Goal: Task Accomplishment & Management: Manage account settings

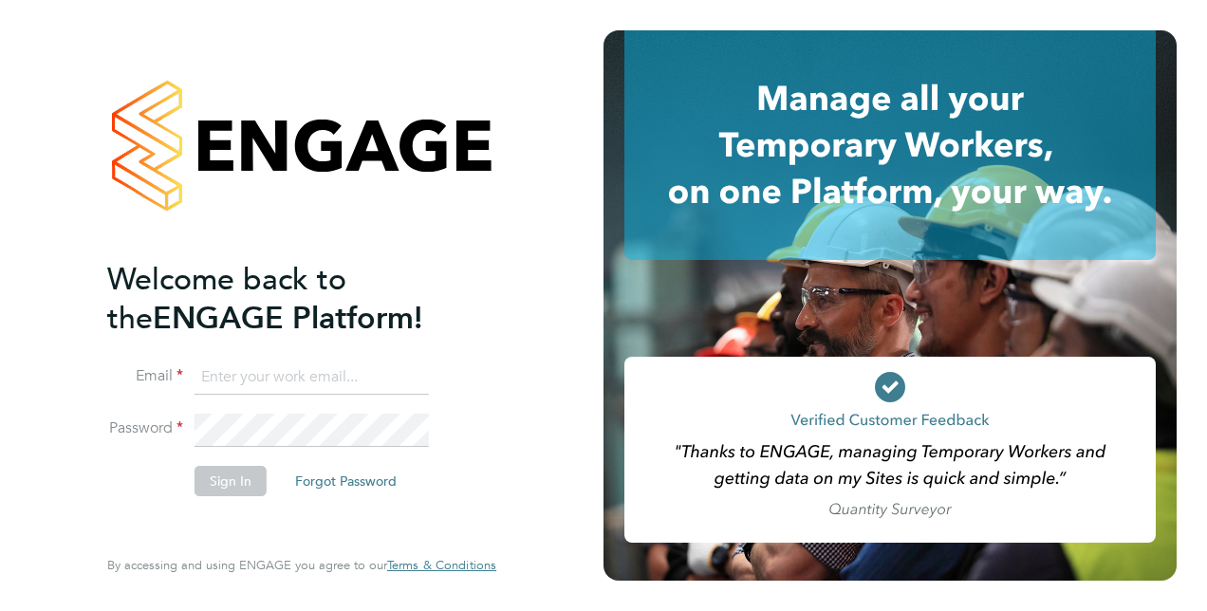
type input "liam.jones@vistry.co.uk"
click at [298, 411] on li "Email liam.jones@vistry.co.uk" at bounding box center [292, 387] width 370 height 53
click at [229, 487] on button "Sign In" at bounding box center [231, 481] width 72 height 30
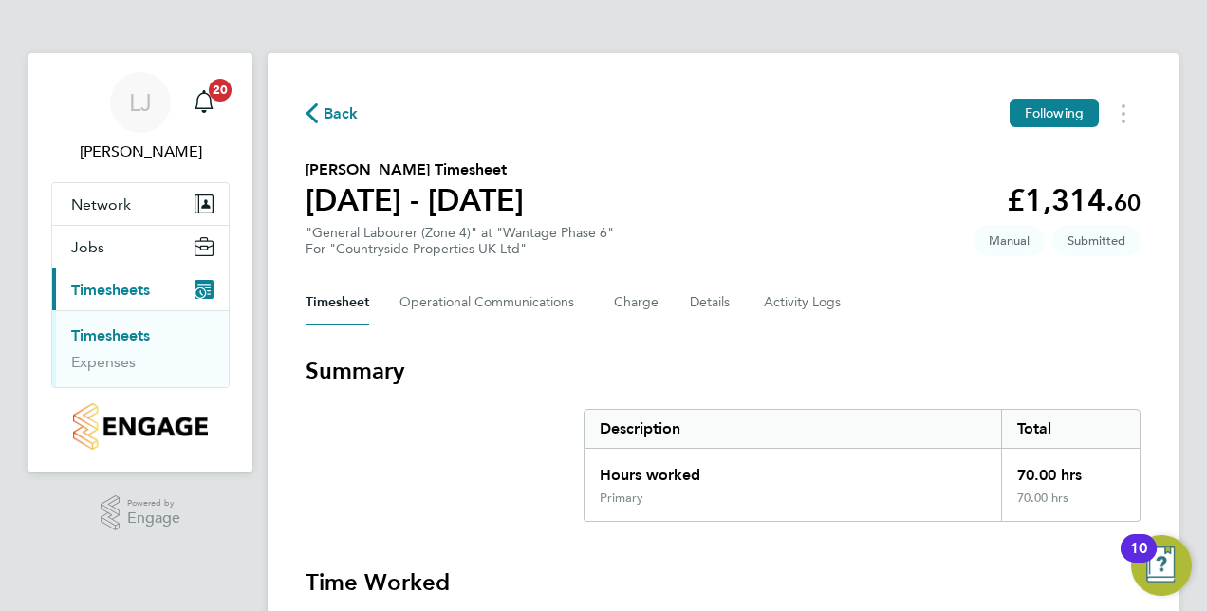
click at [115, 339] on link "Timesheets" at bounding box center [110, 336] width 79 height 18
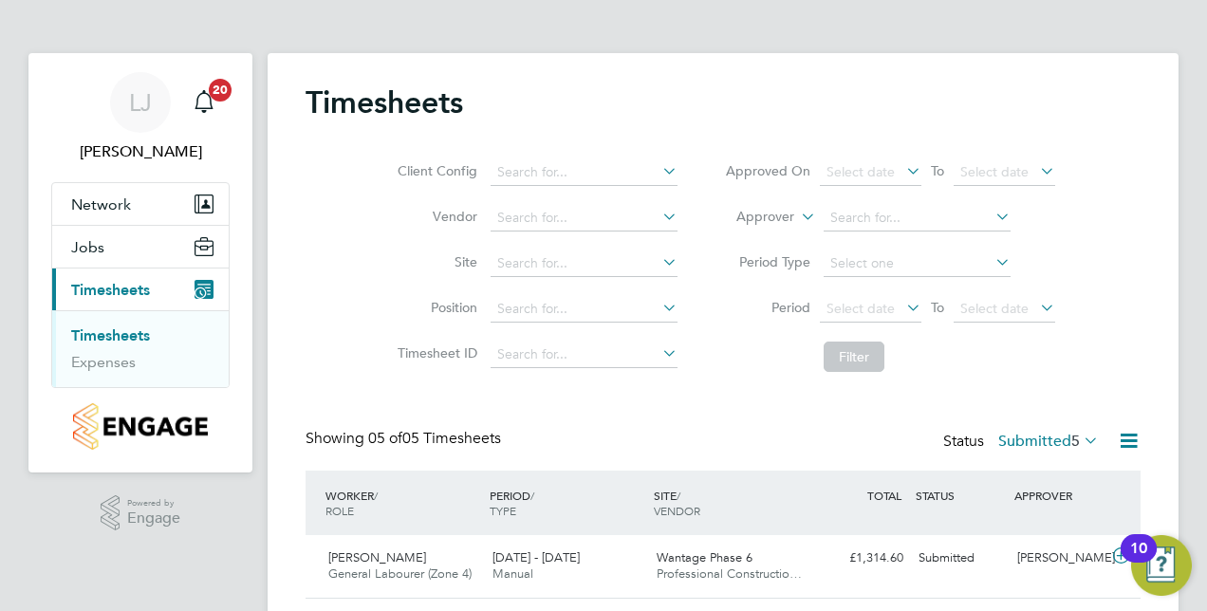
click at [1139, 146] on div "Client Config Vendor Site Position Timesheet ID Approved On Select date To Sele…" at bounding box center [723, 260] width 835 height 241
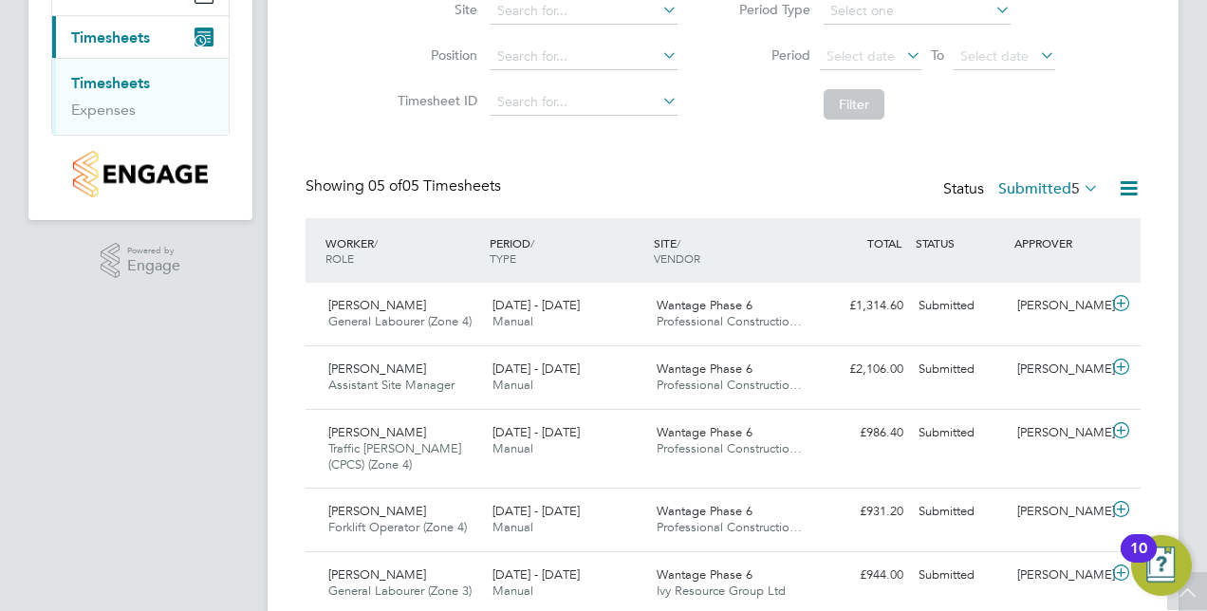
scroll to position [323, 0]
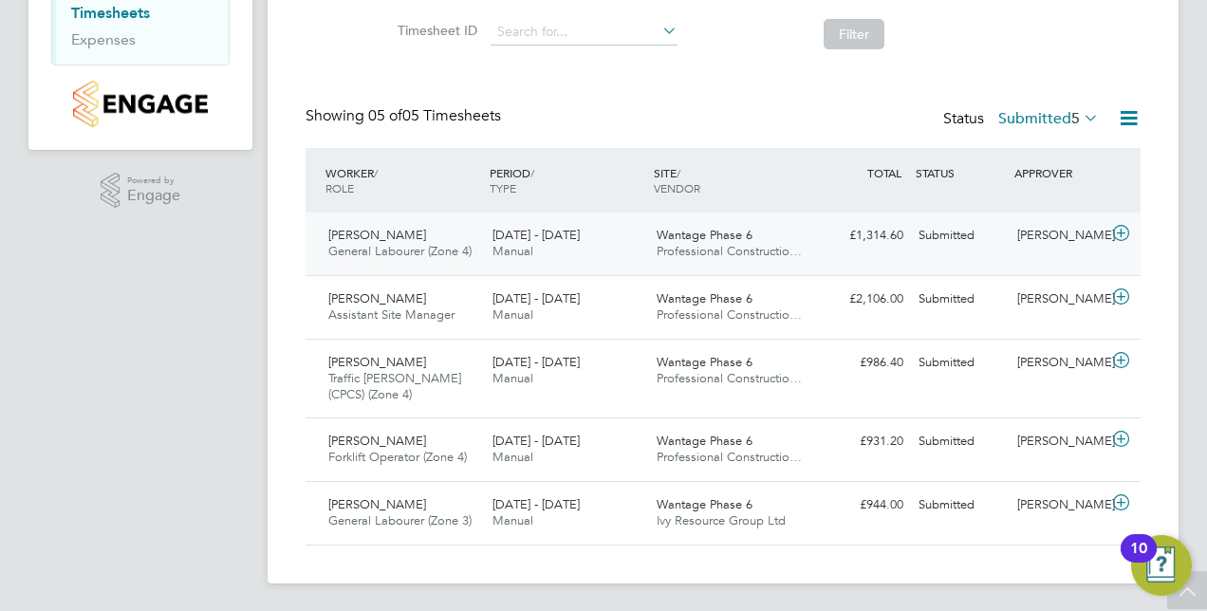
click at [1118, 233] on icon at bounding box center [1122, 233] width 24 height 15
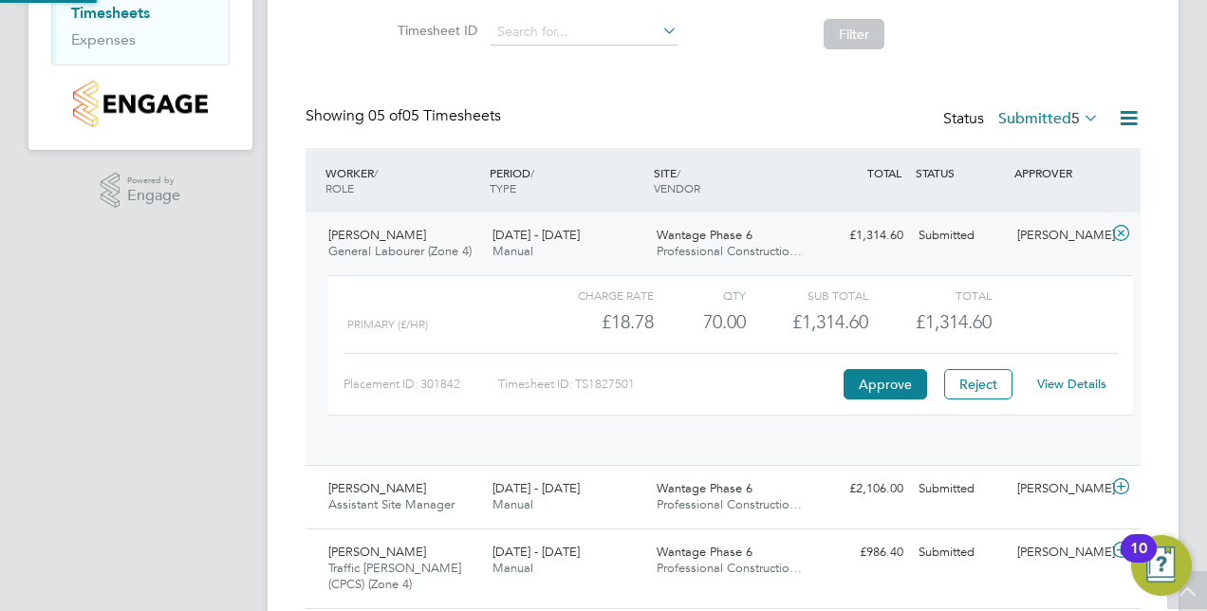
scroll to position [32, 185]
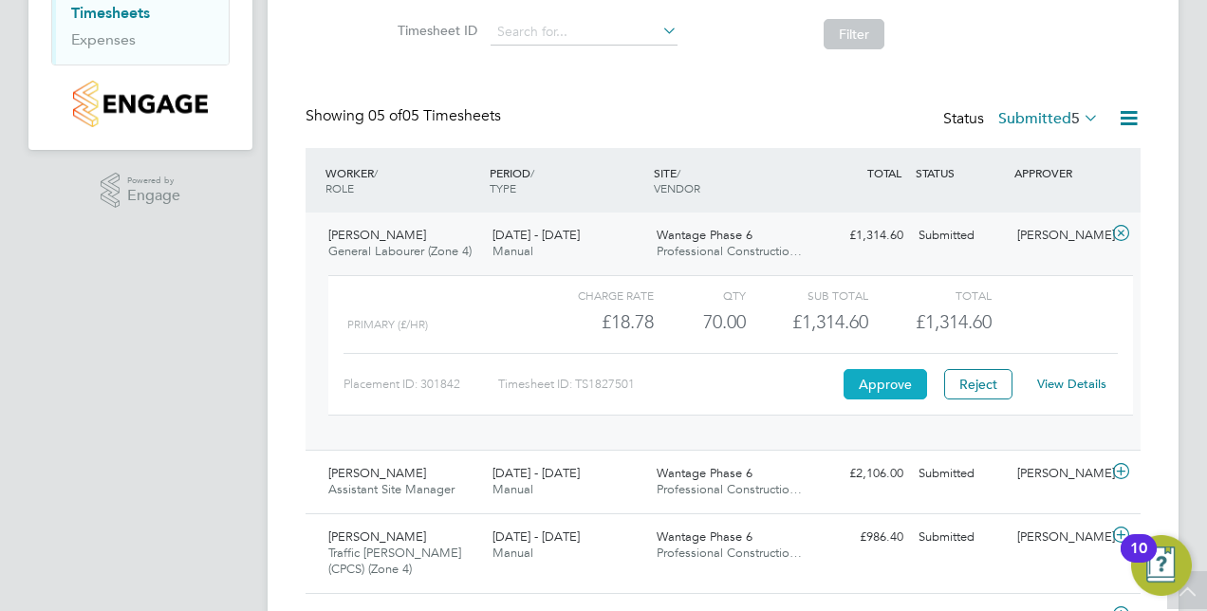
click at [897, 380] on button "Approve" at bounding box center [886, 384] width 84 height 30
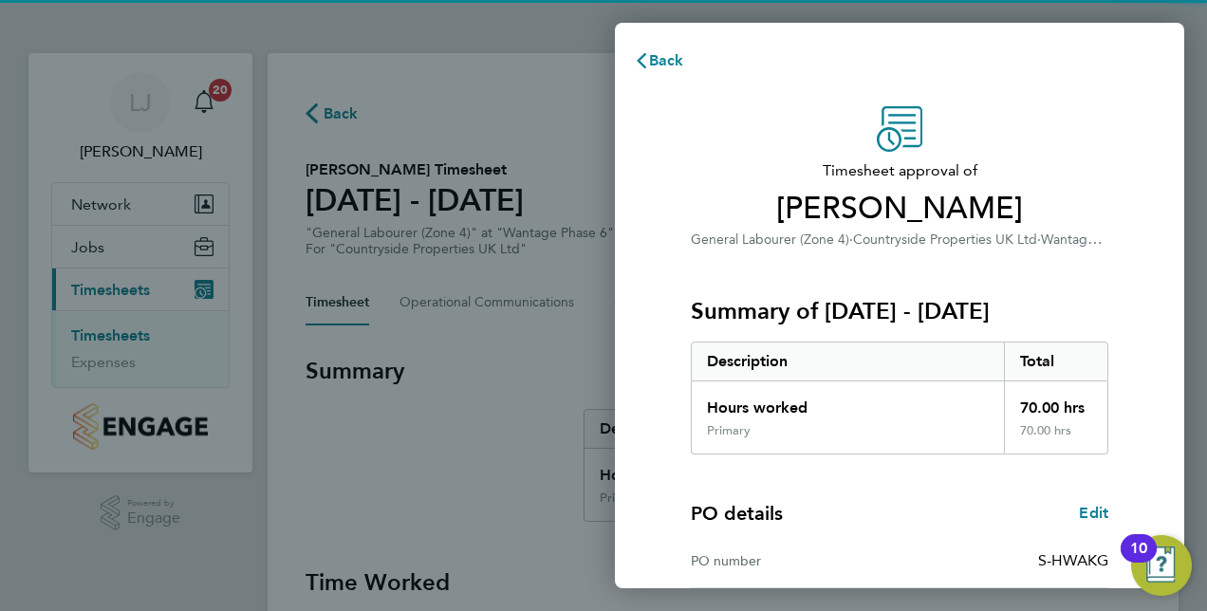
click at [646, 147] on div "Timesheet approval of Leo Pusey General Labourer (Zone 4) · Countryside Propert…" at bounding box center [900, 485] width 570 height 803
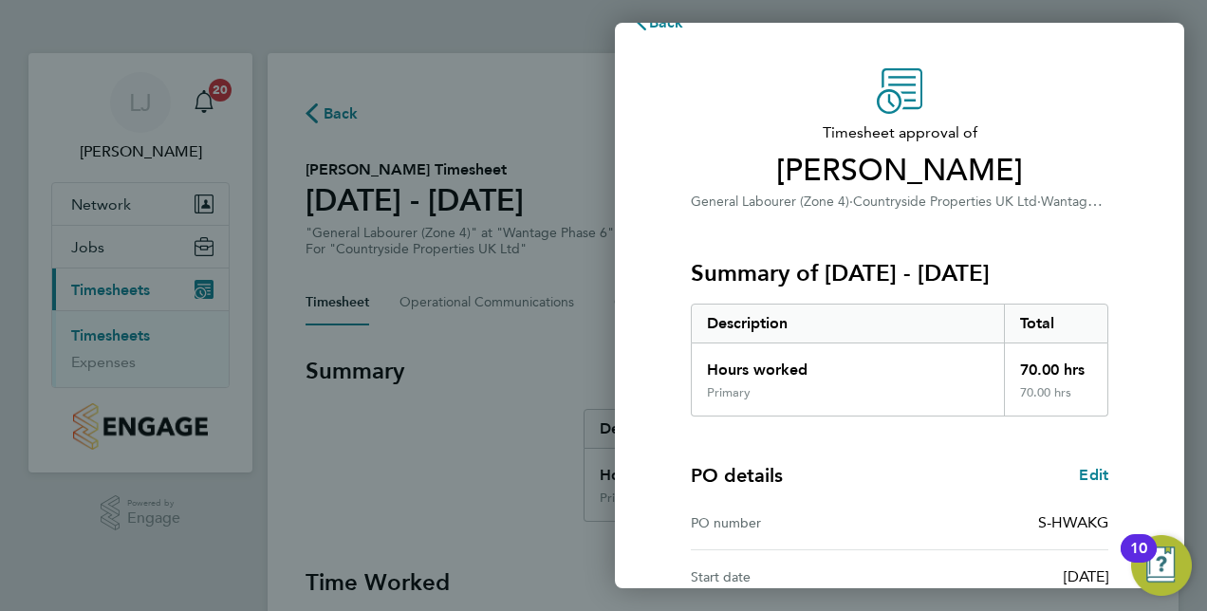
click at [646, 147] on div "Timesheet approval of Leo Pusey General Labourer (Zone 4) · Countryside Propert…" at bounding box center [900, 447] width 570 height 803
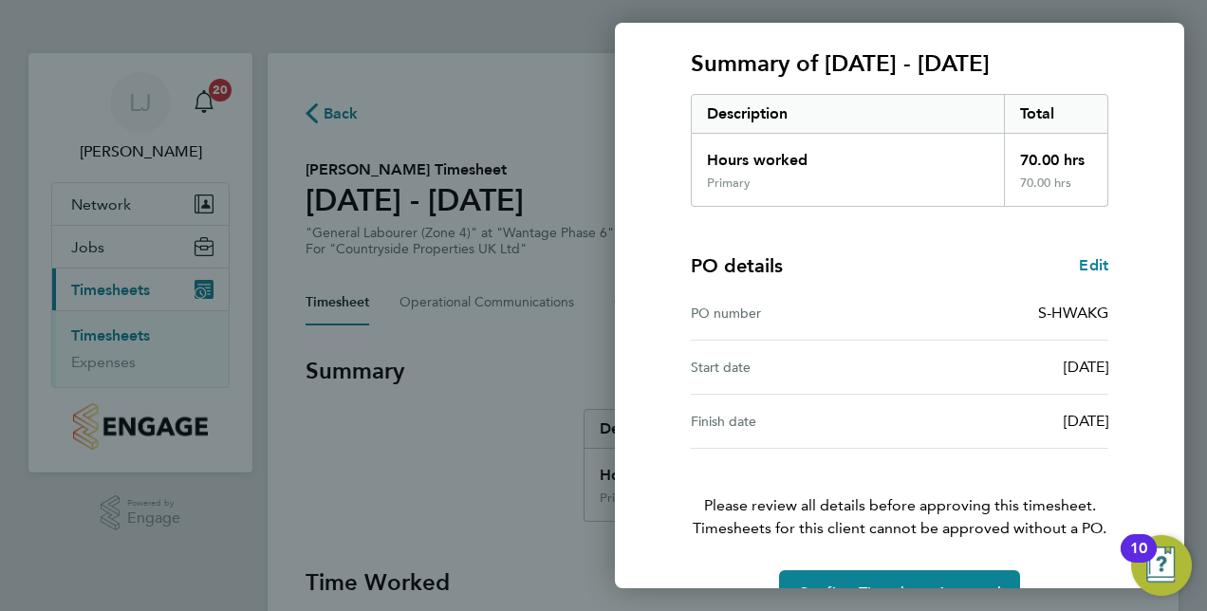
scroll to position [296, 0]
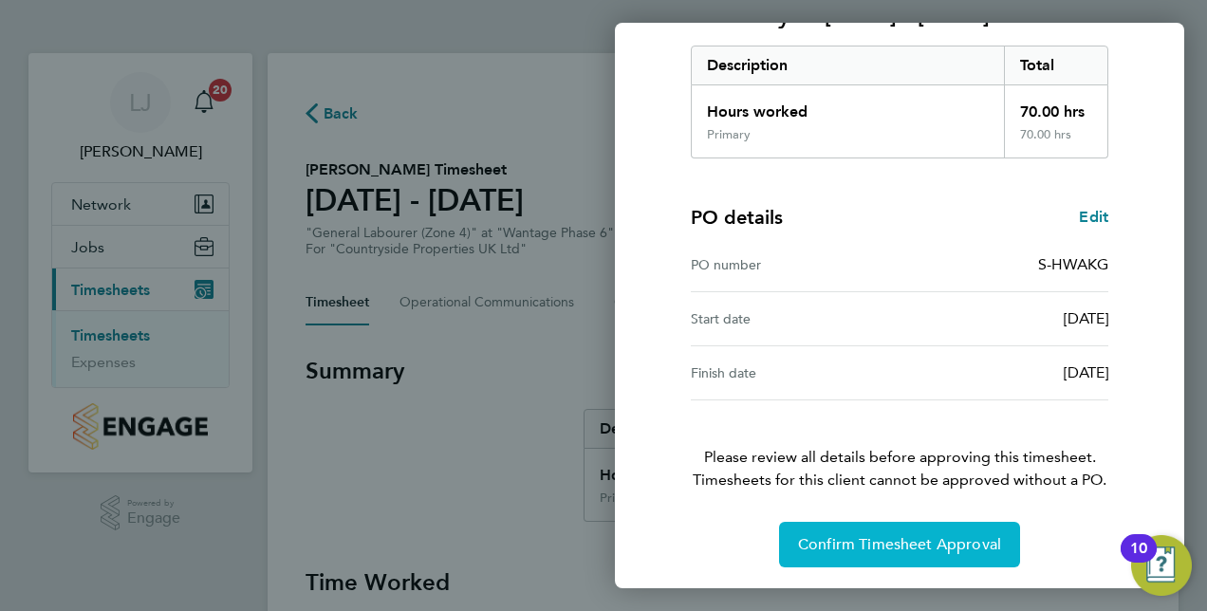
click at [880, 552] on button "Confirm Timesheet Approval" at bounding box center [899, 545] width 241 height 46
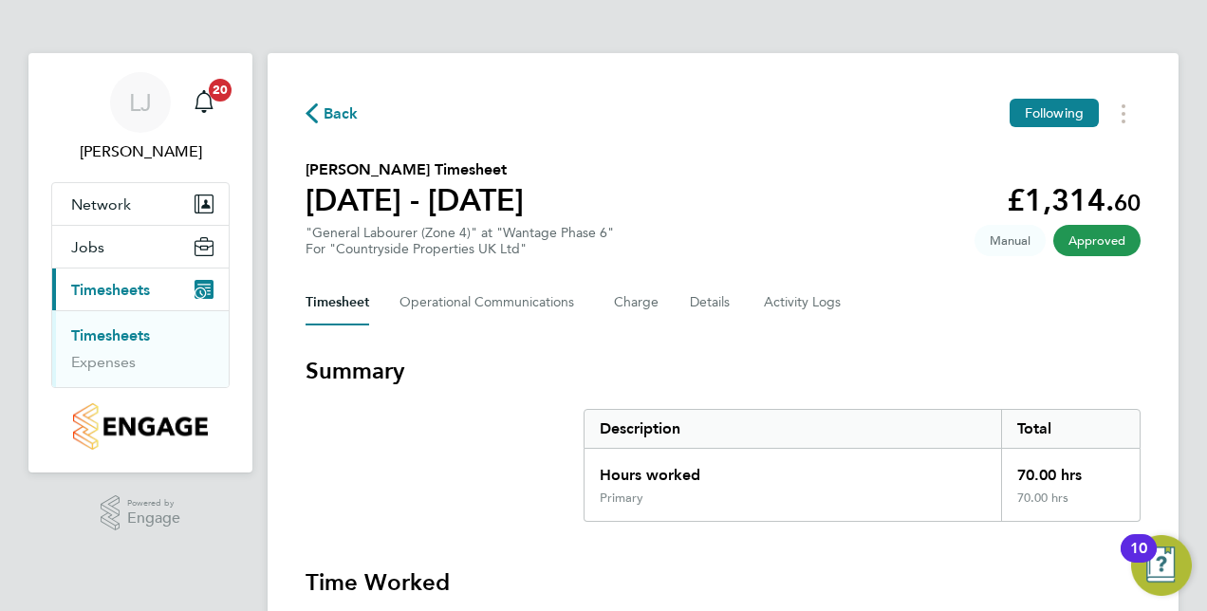
click at [129, 332] on link "Timesheets" at bounding box center [110, 336] width 79 height 18
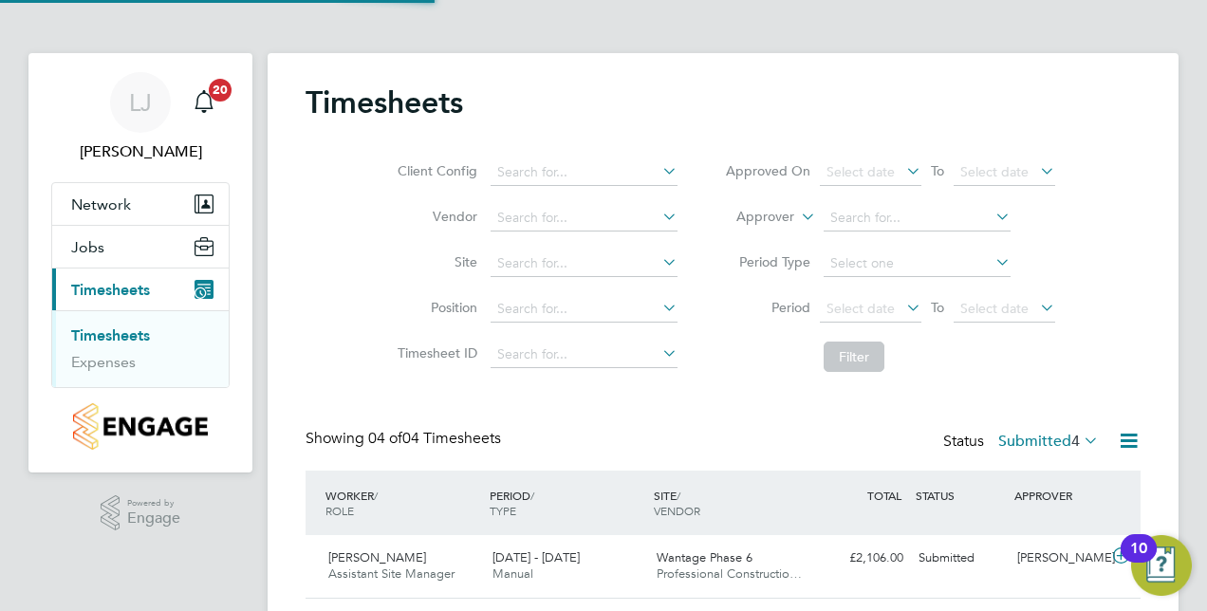
click at [363, 351] on div "Client Config Vendor Site Position Timesheet ID Approved On Select date To Sele…" at bounding box center [723, 260] width 835 height 241
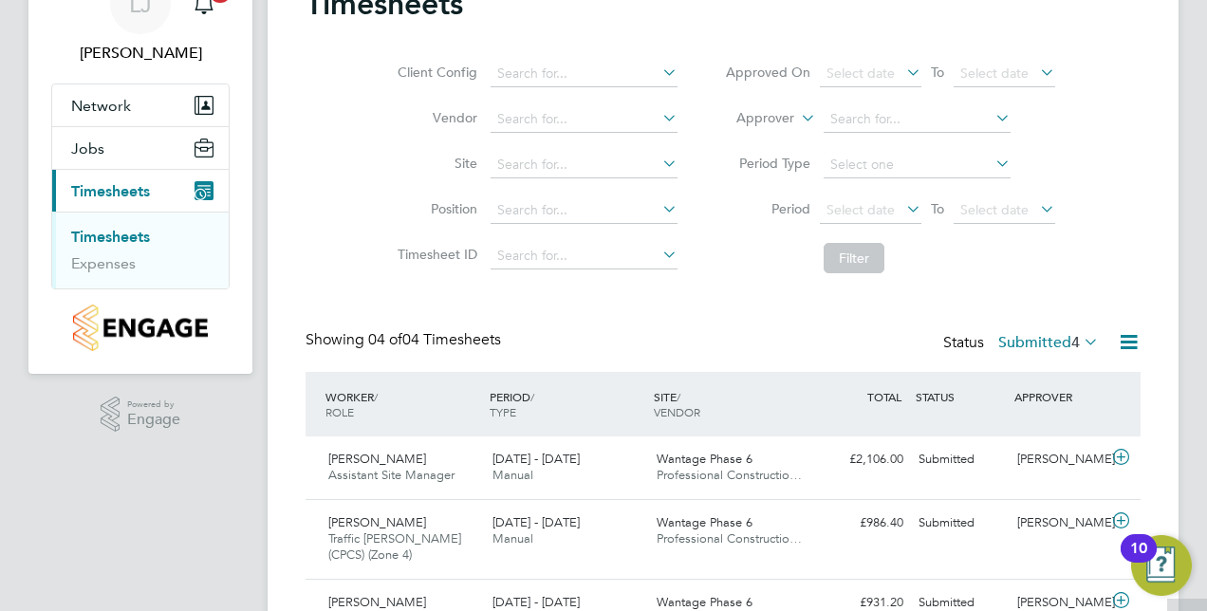
scroll to position [260, 0]
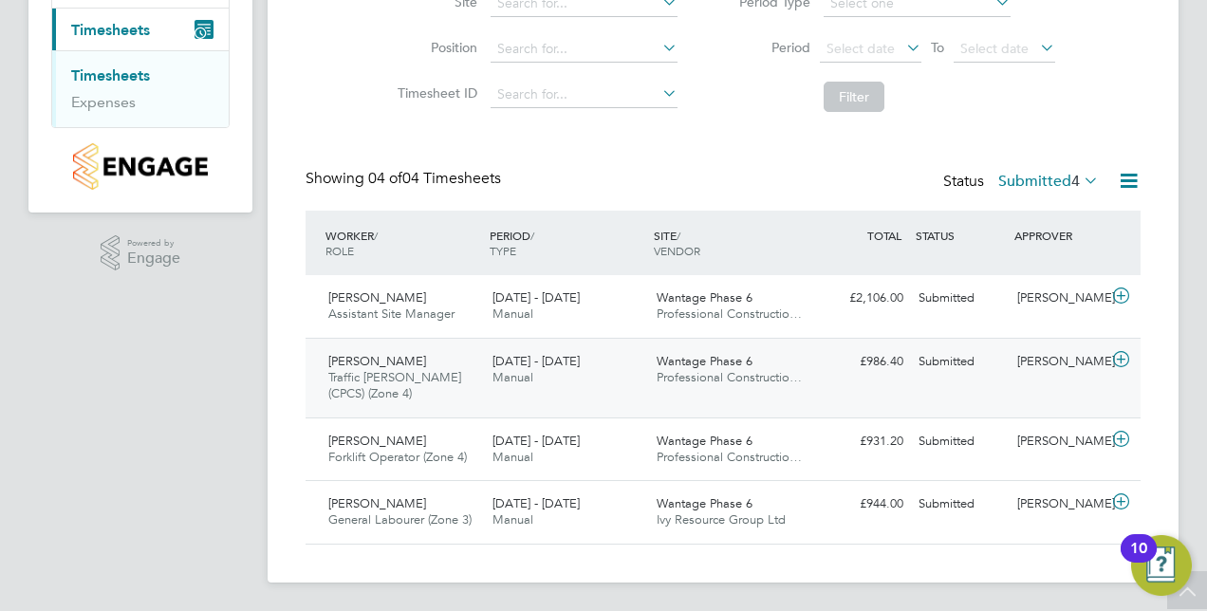
click at [1120, 352] on icon at bounding box center [1122, 359] width 24 height 15
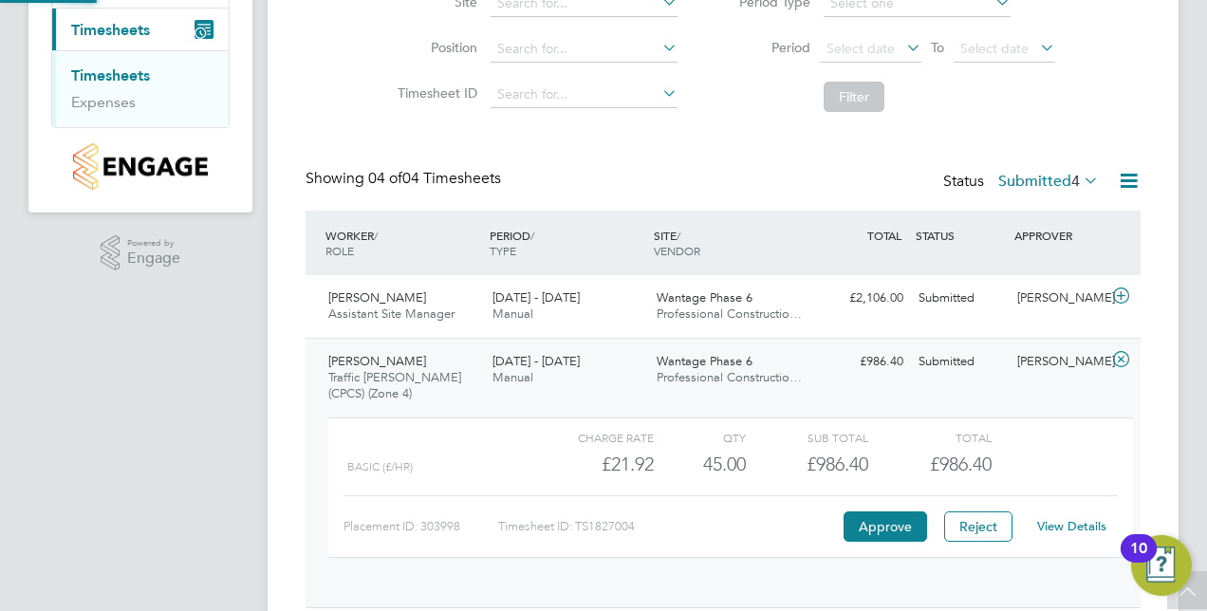
scroll to position [32, 185]
click at [876, 522] on button "Approve" at bounding box center [886, 527] width 84 height 30
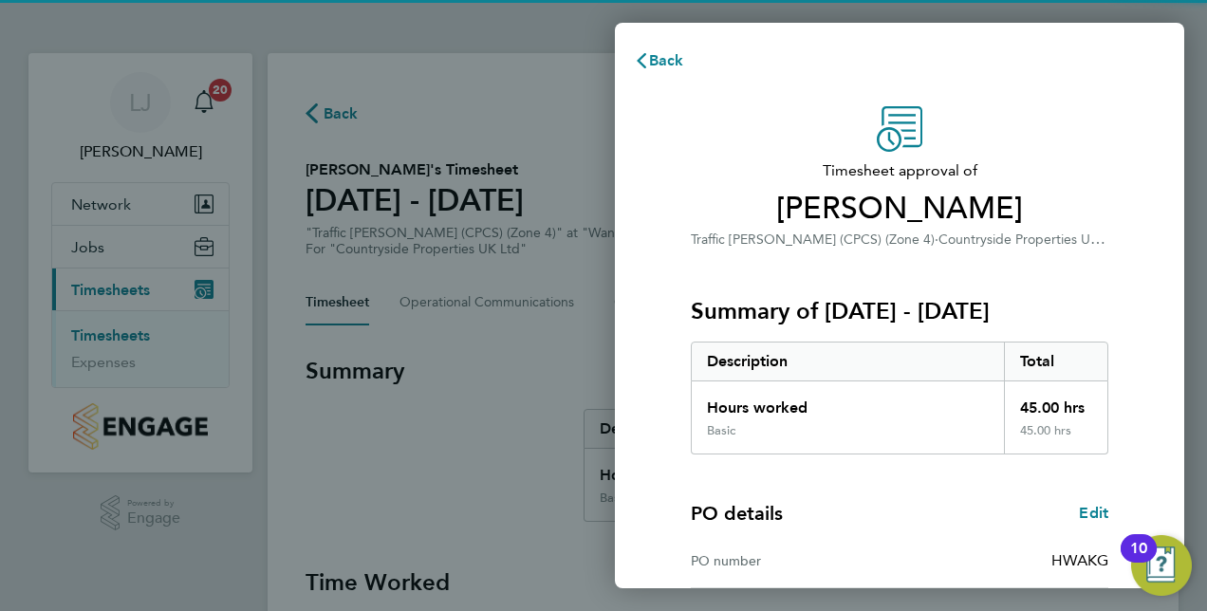
click at [632, 235] on div "Timesheet approval of [PERSON_NAME] Traffic [PERSON_NAME] (CPCS) (Zone 4) · Cou…" at bounding box center [900, 485] width 570 height 803
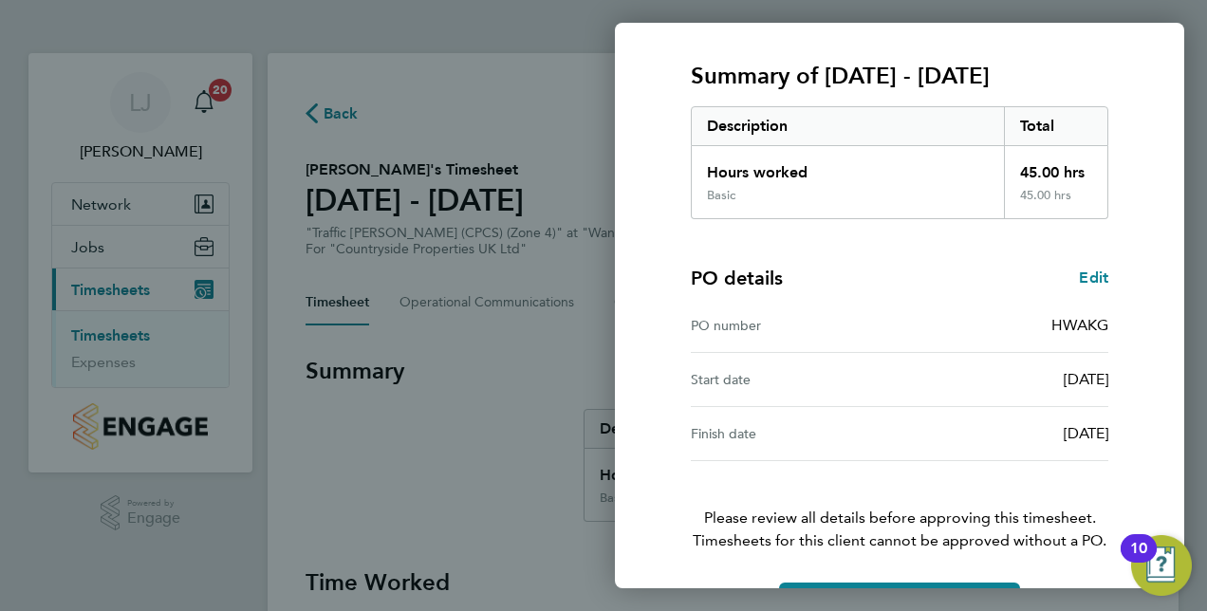
scroll to position [296, 0]
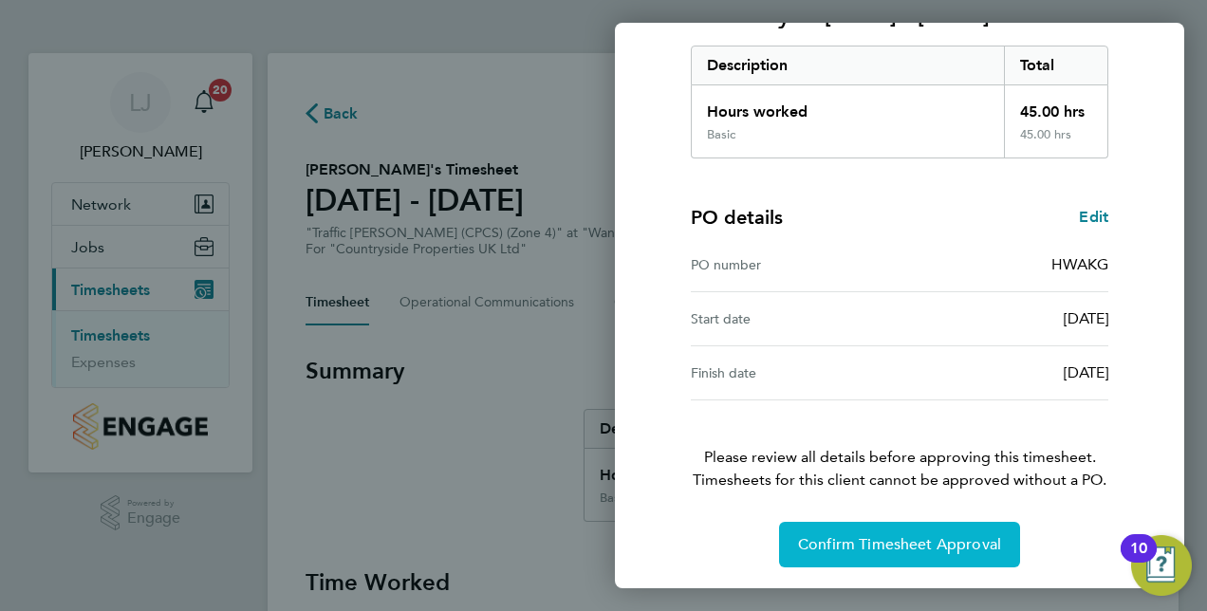
click at [907, 536] on span "Confirm Timesheet Approval" at bounding box center [899, 544] width 203 height 19
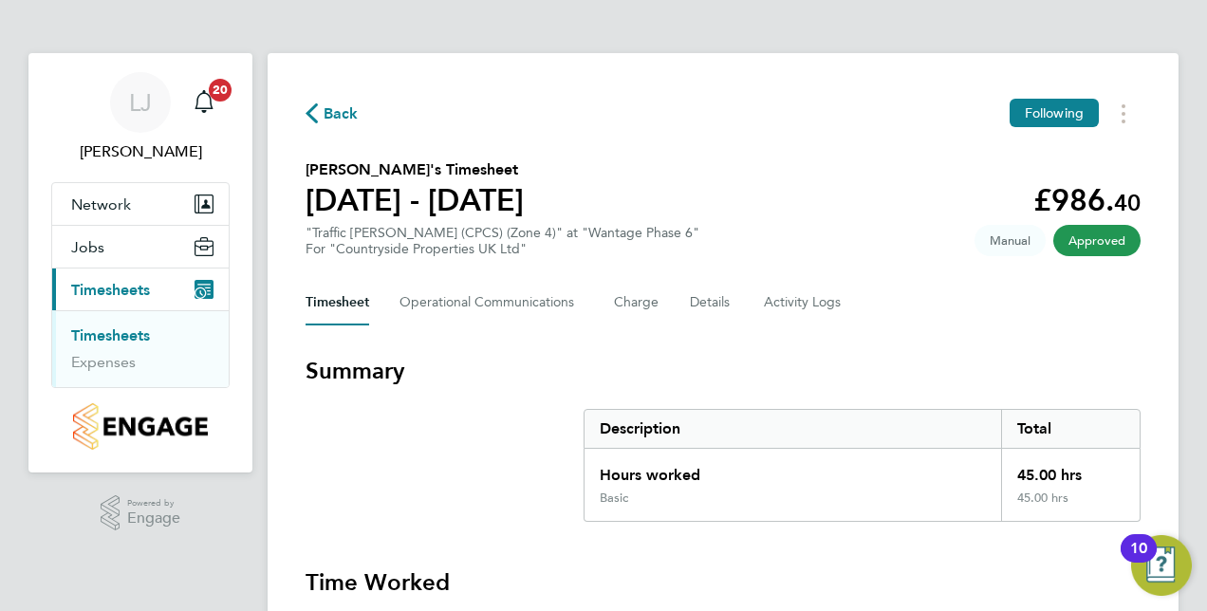
click at [119, 332] on link "Timesheets" at bounding box center [110, 336] width 79 height 18
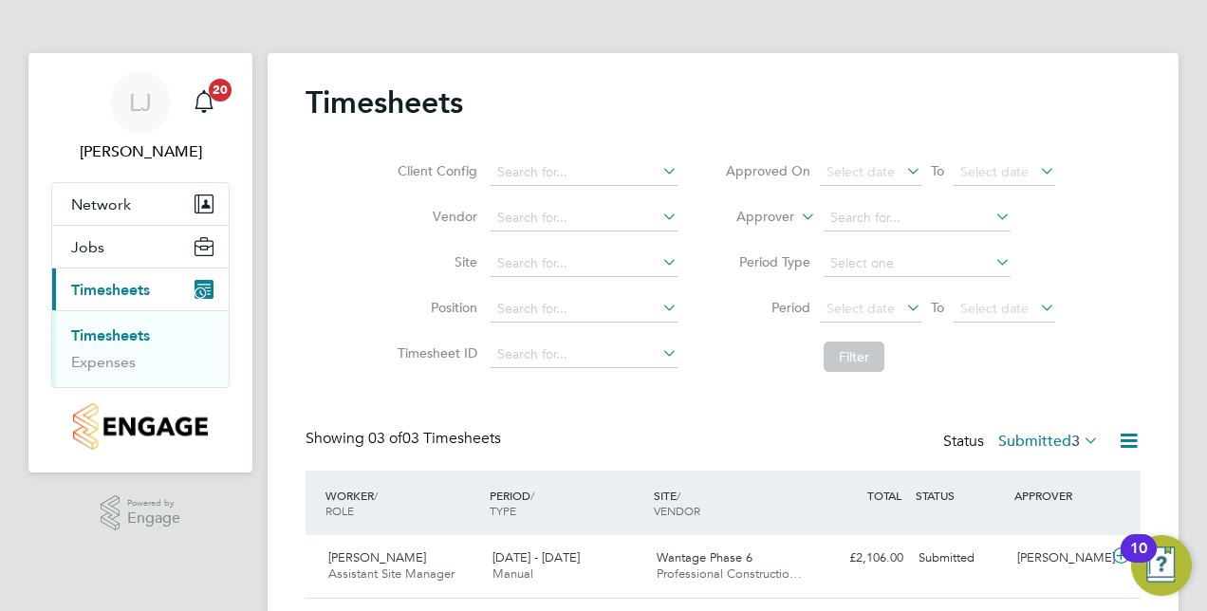
click at [328, 323] on div "Client Config Vendor Site Position Timesheet ID Approved On Select date To Sele…" at bounding box center [723, 260] width 835 height 241
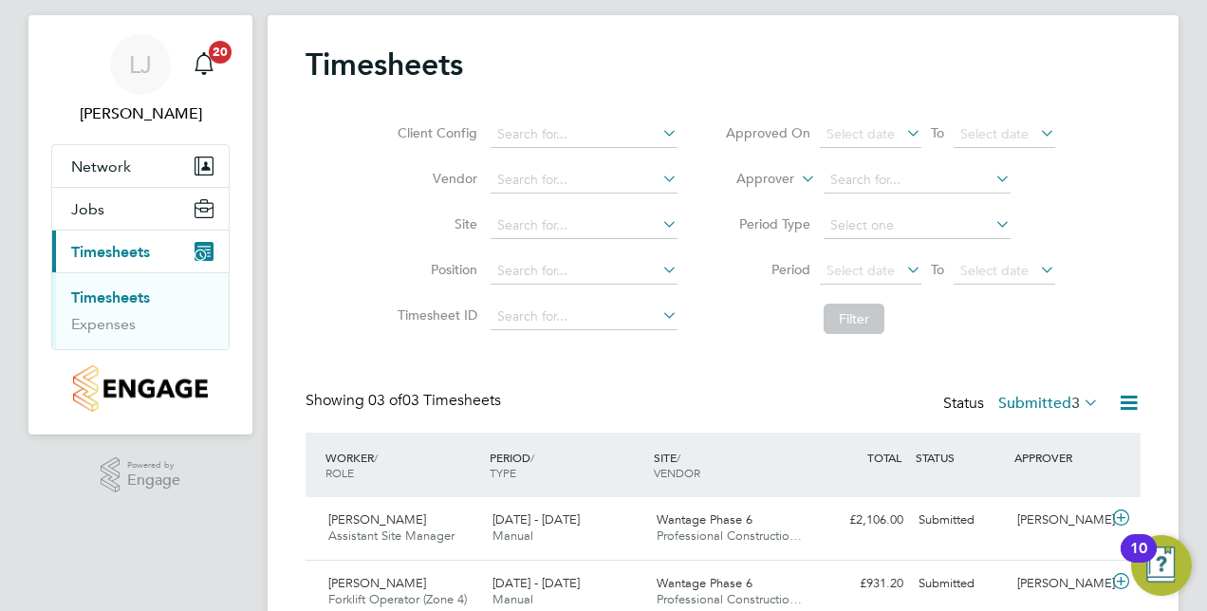
scroll to position [180, 0]
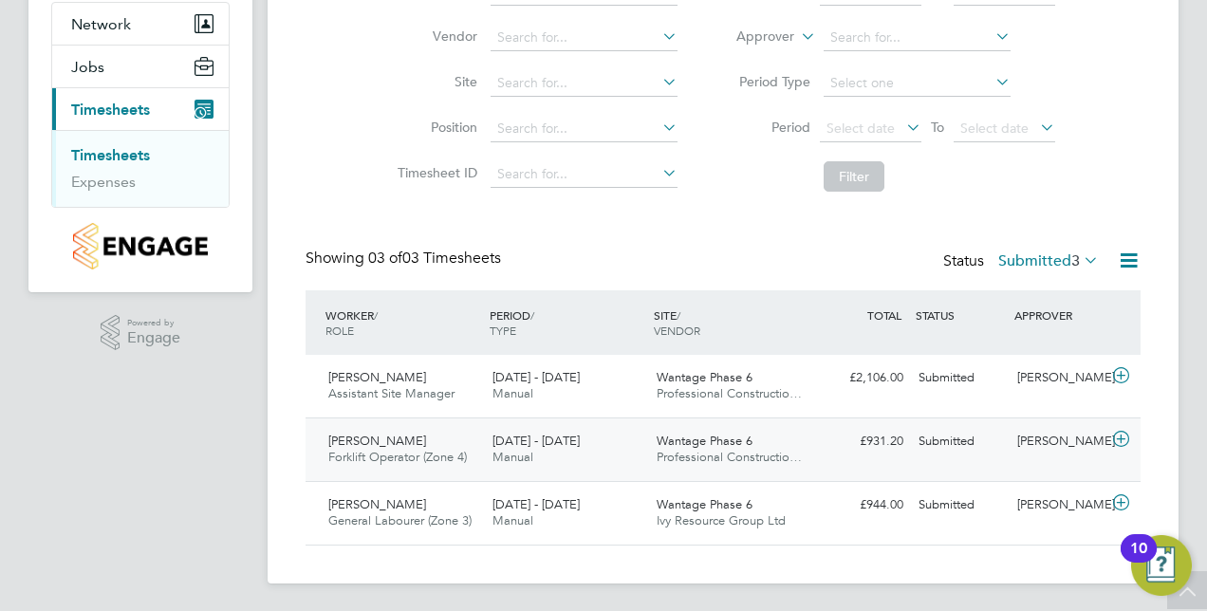
click at [1118, 442] on icon at bounding box center [1122, 439] width 24 height 15
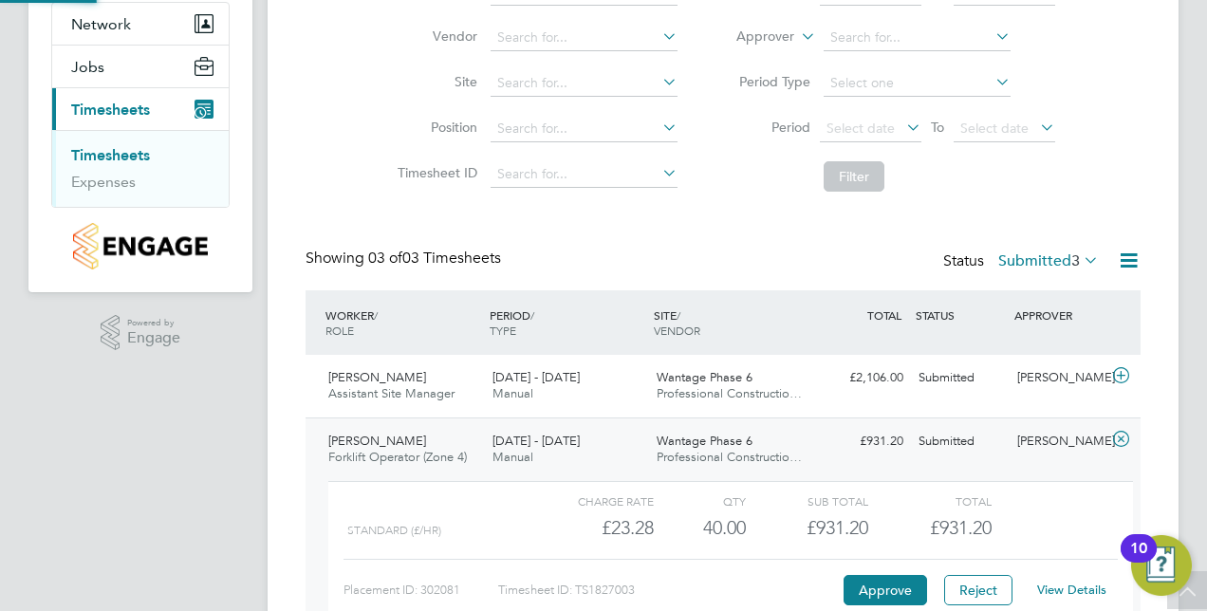
scroll to position [32, 185]
click at [864, 583] on button "Approve" at bounding box center [886, 590] width 84 height 30
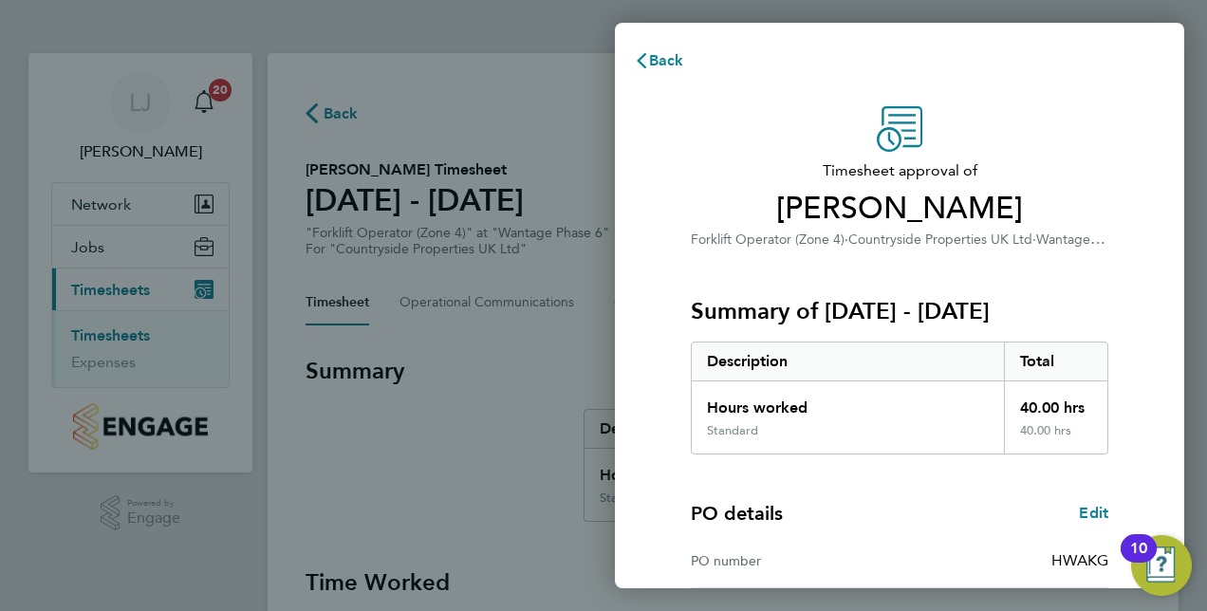
click at [661, 364] on div "Timesheet approval of Matthew Pullin Forklift Operator (Zone 4) · Countryside P…" at bounding box center [900, 485] width 570 height 803
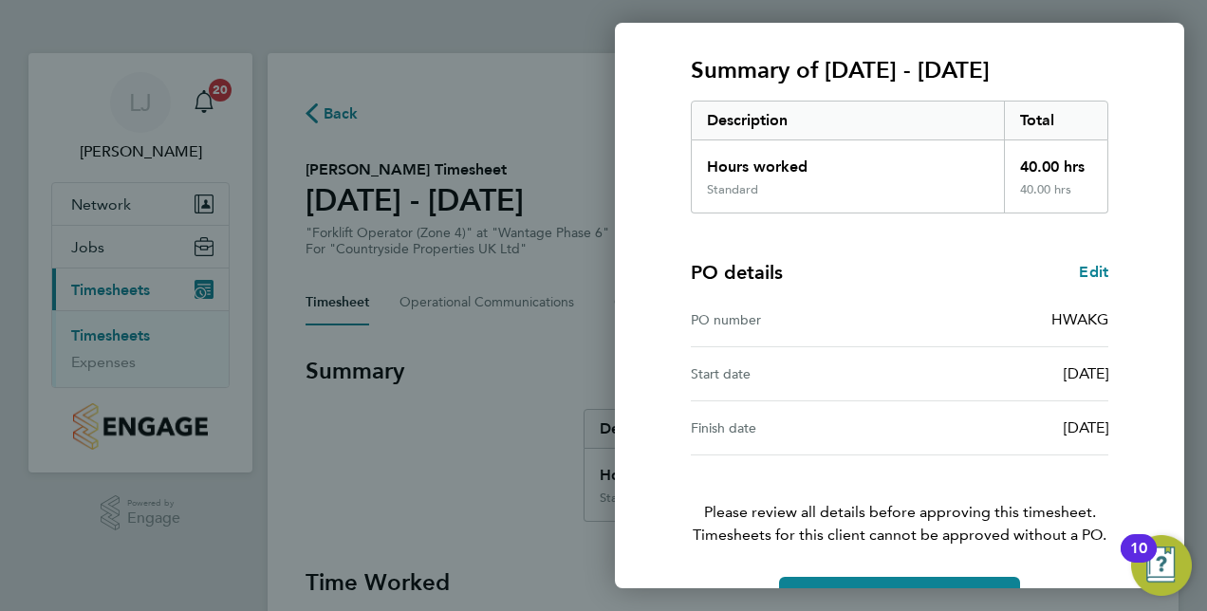
scroll to position [296, 0]
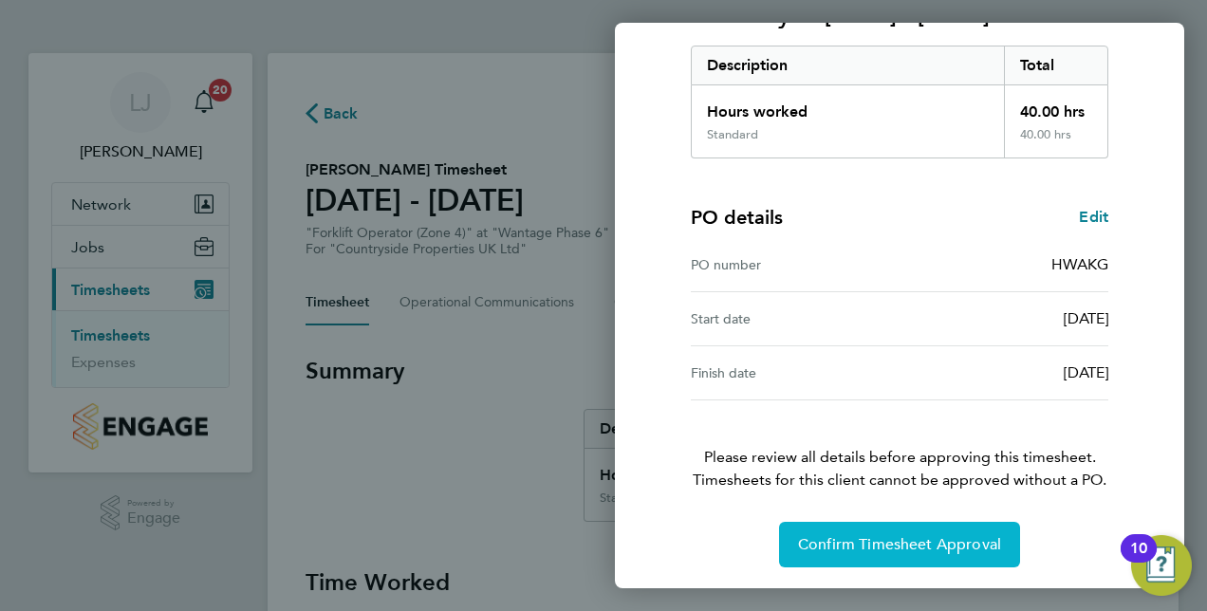
click at [890, 544] on span "Confirm Timesheet Approval" at bounding box center [899, 544] width 203 height 19
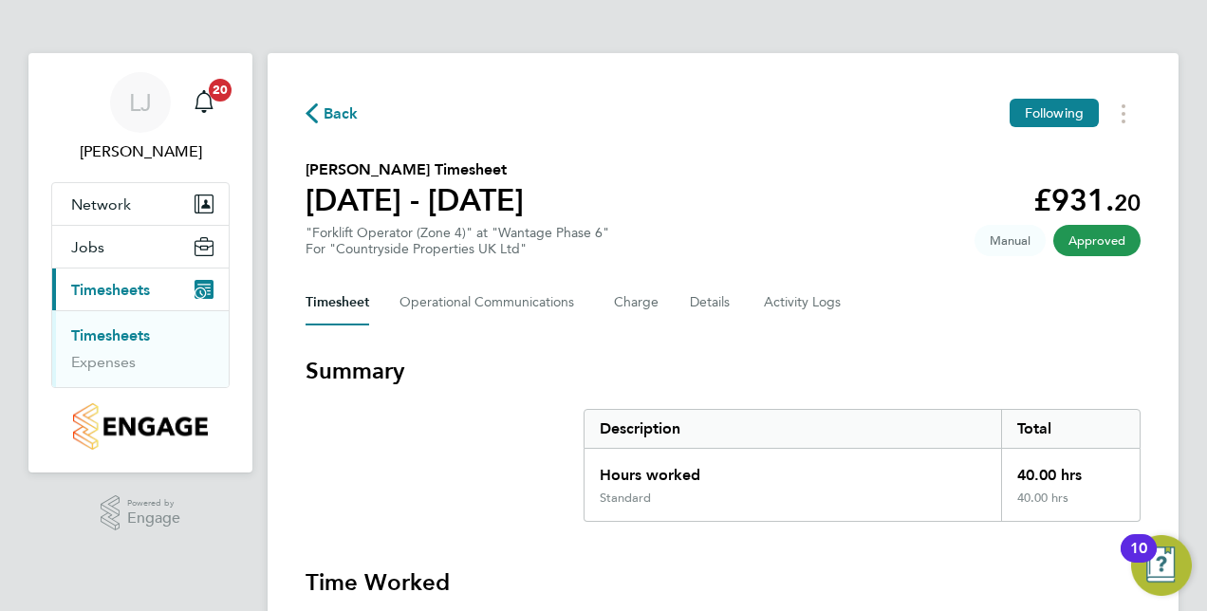
click at [123, 334] on link "Timesheets" at bounding box center [110, 336] width 79 height 18
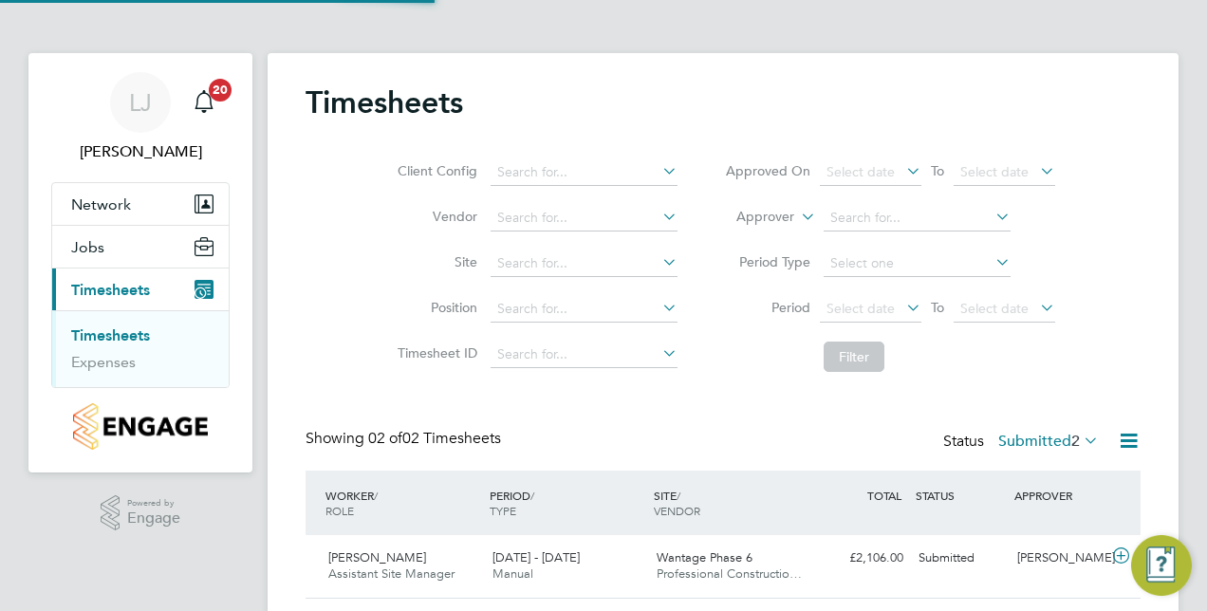
scroll to position [47, 164]
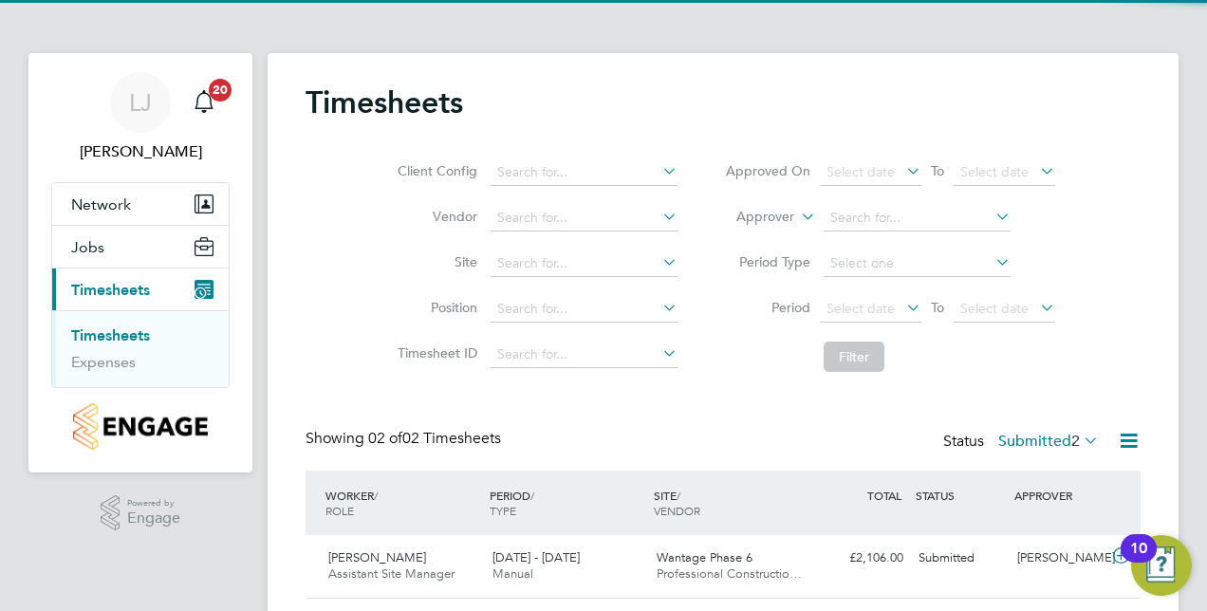
click at [370, 368] on li "Timesheet ID" at bounding box center [534, 355] width 333 height 46
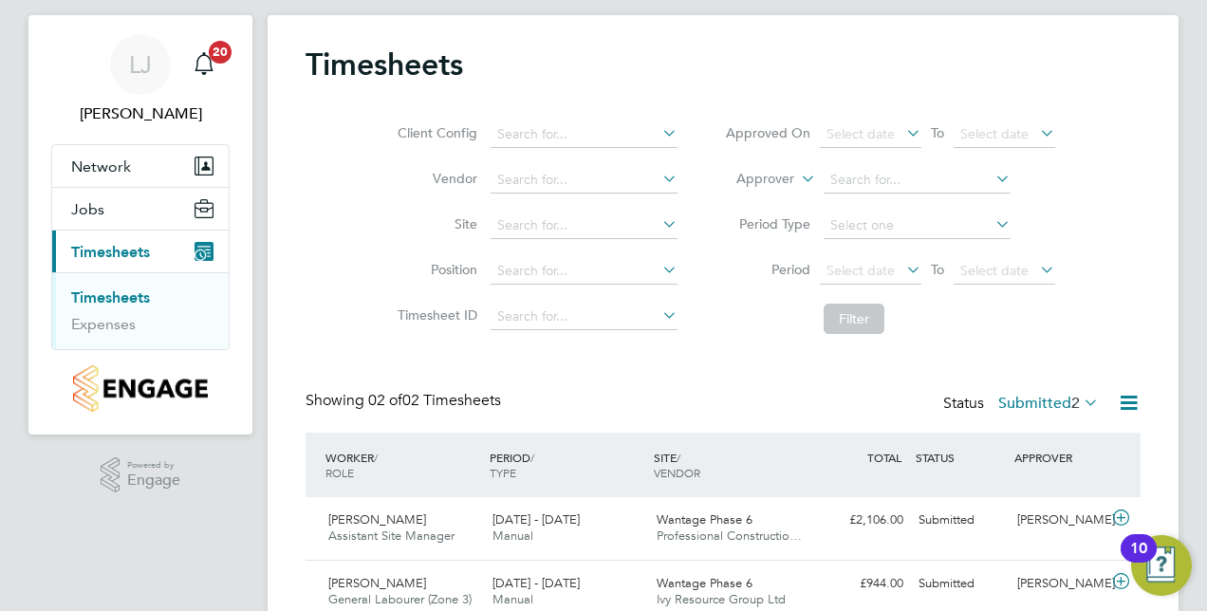
scroll to position [118, 0]
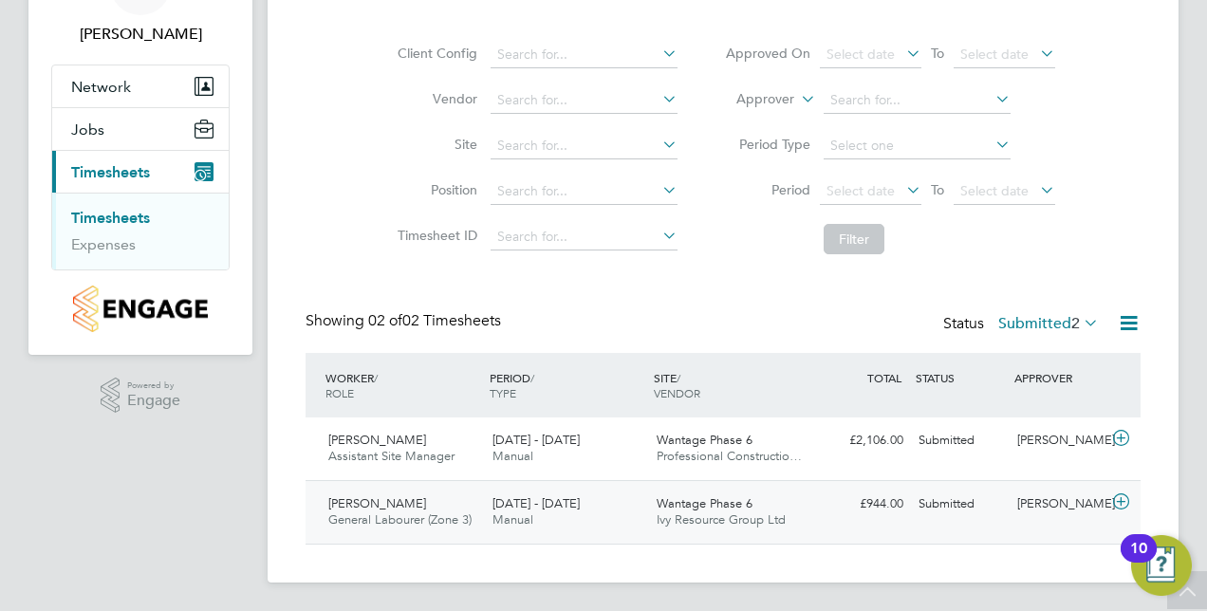
click at [1124, 497] on icon at bounding box center [1122, 502] width 24 height 15
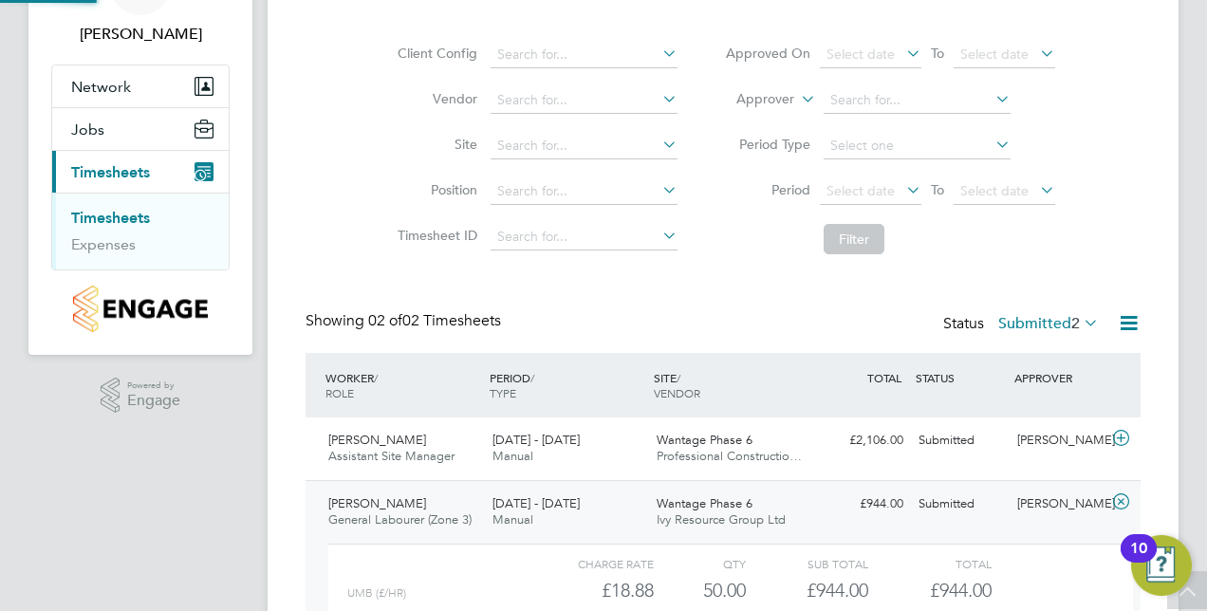
scroll to position [32, 185]
click at [331, 209] on div "Client Config Vendor Site Position Timesheet ID Approved On Select date To Sele…" at bounding box center [723, 143] width 835 height 241
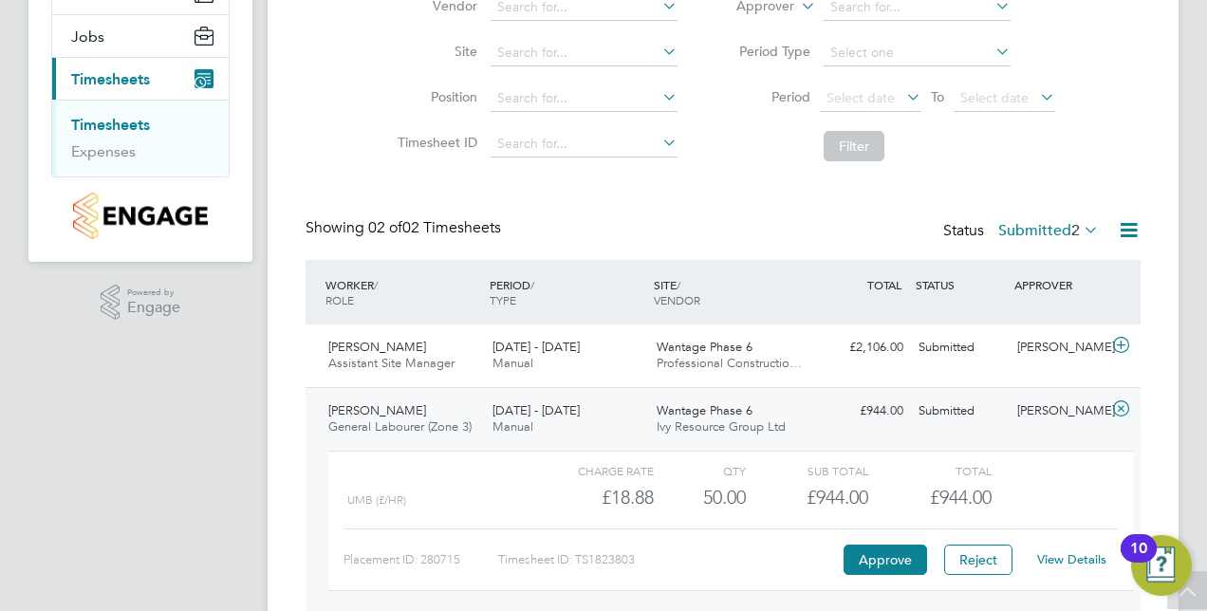
scroll to position [292, 0]
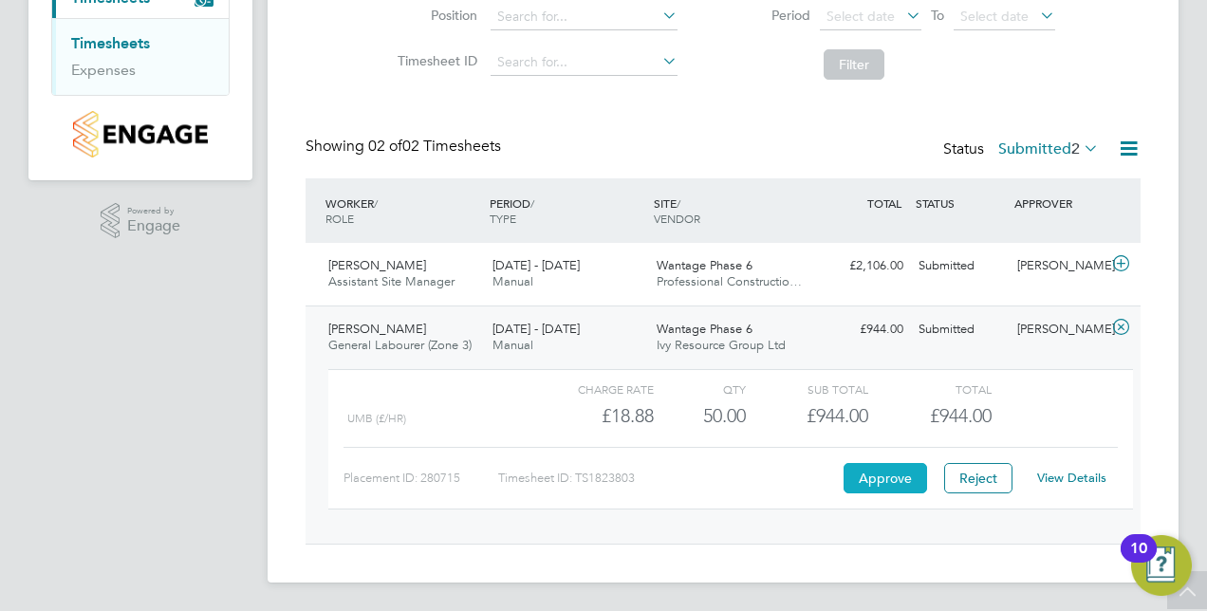
click at [871, 470] on button "Approve" at bounding box center [886, 478] width 84 height 30
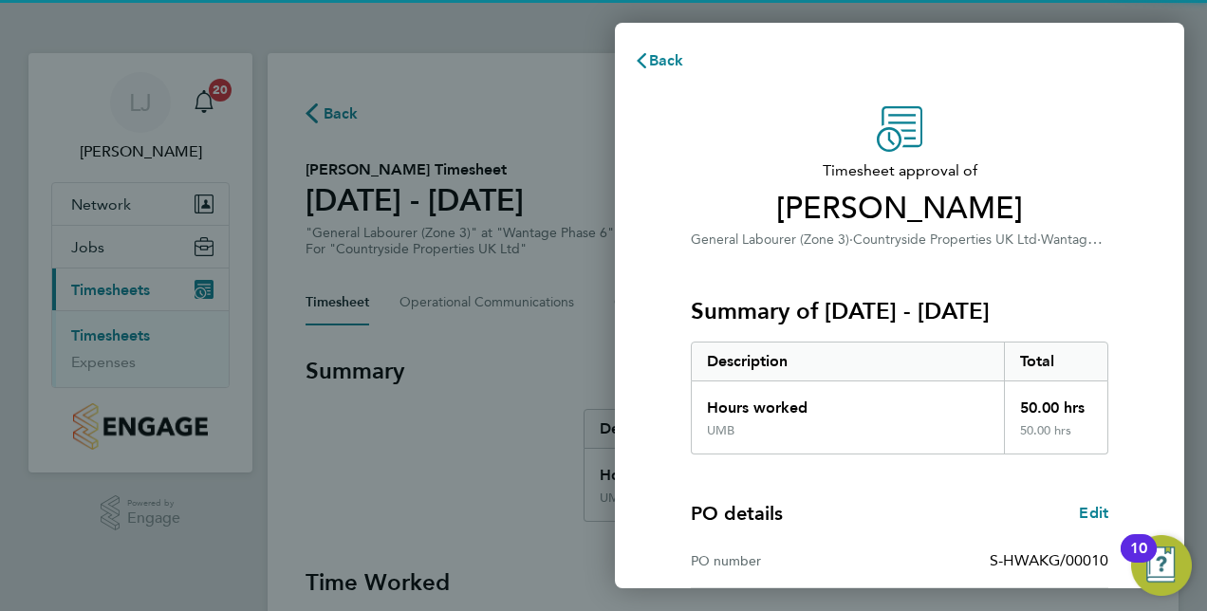
click at [670, 323] on div "Timesheet approval of [PERSON_NAME] General Labourer (Zone 3) · Countryside Pro…" at bounding box center [899, 485] width 463 height 758
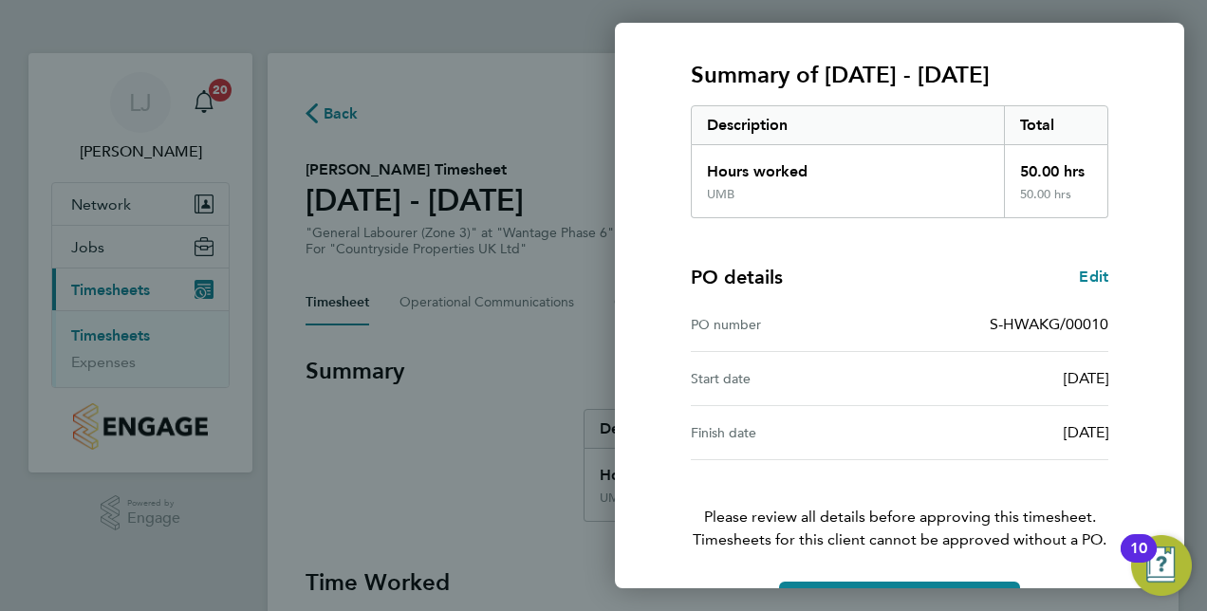
scroll to position [296, 0]
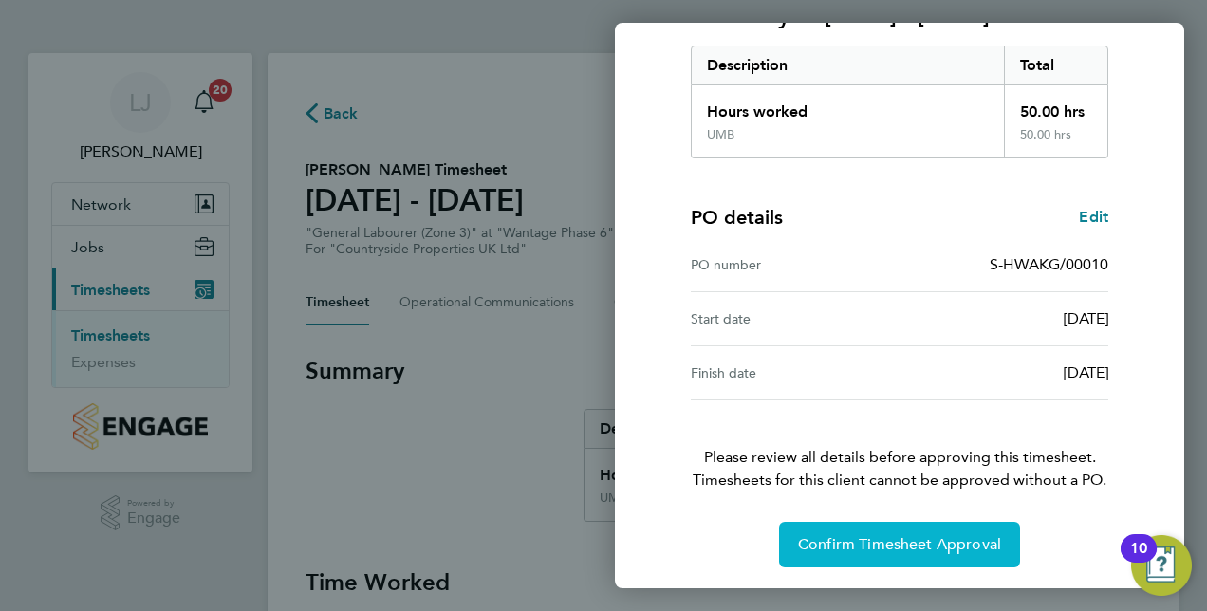
click at [902, 545] on span "Confirm Timesheet Approval" at bounding box center [899, 544] width 203 height 19
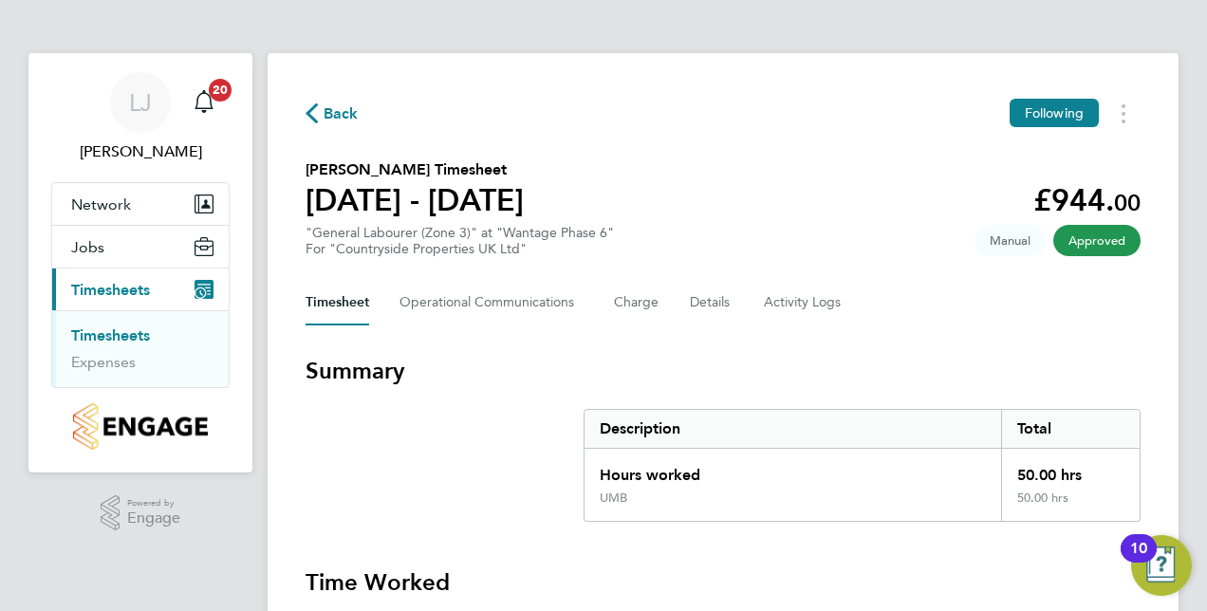
click at [120, 336] on link "Timesheets" at bounding box center [110, 336] width 79 height 18
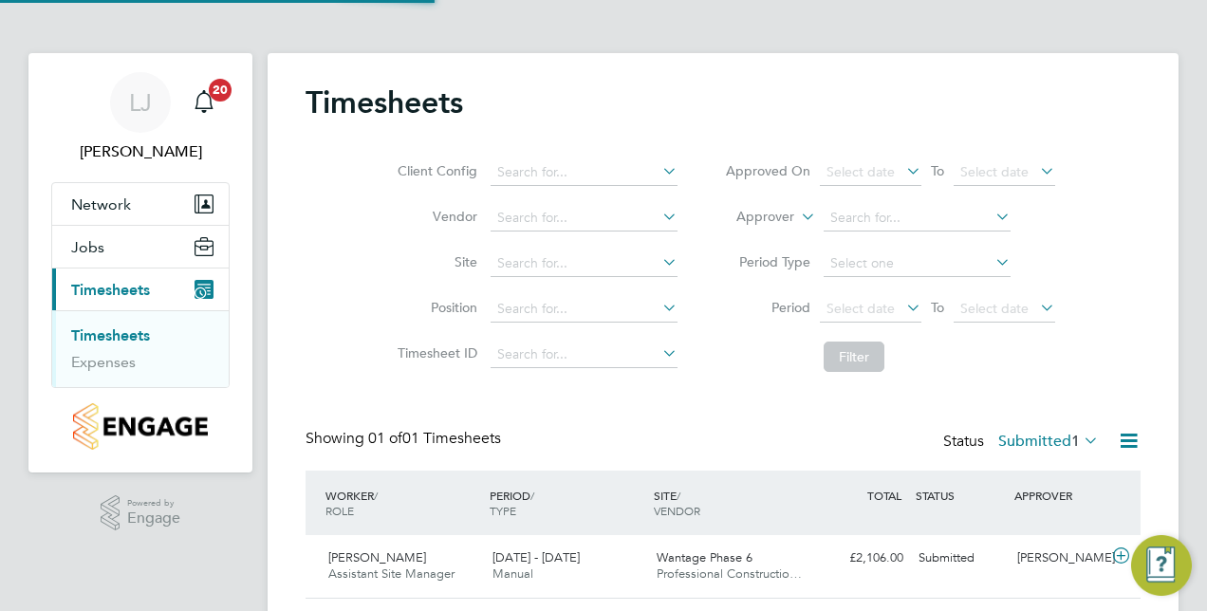
scroll to position [47, 164]
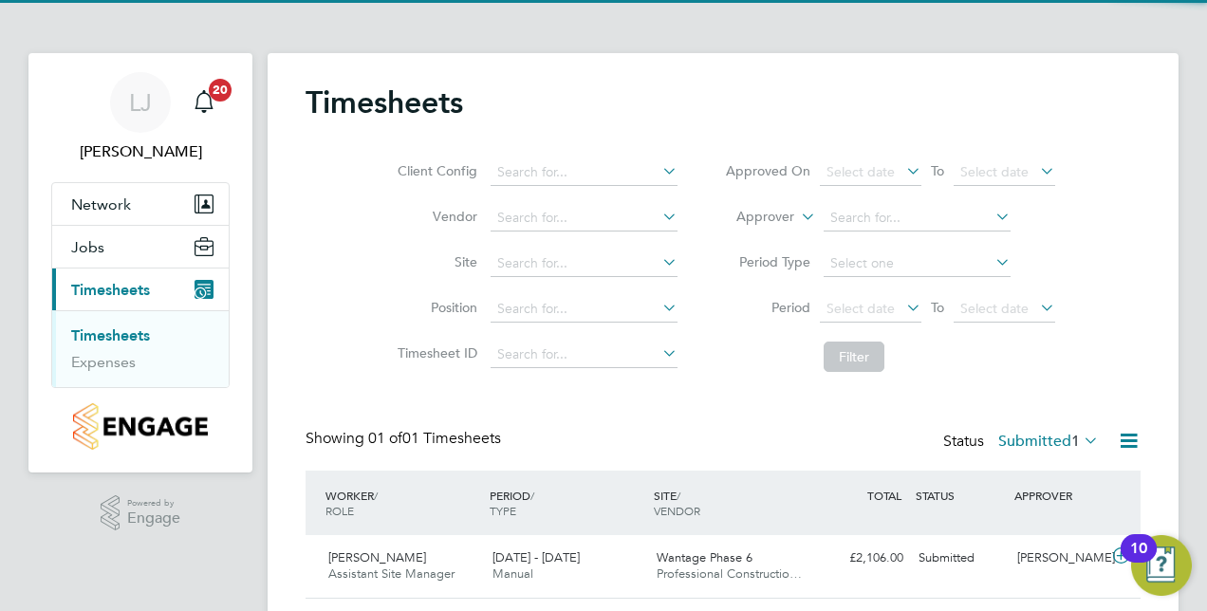
click at [280, 336] on div "Timesheets Client Config Vendor Site Position Timesheet ID Approved On Select d…" at bounding box center [723, 345] width 911 height 584
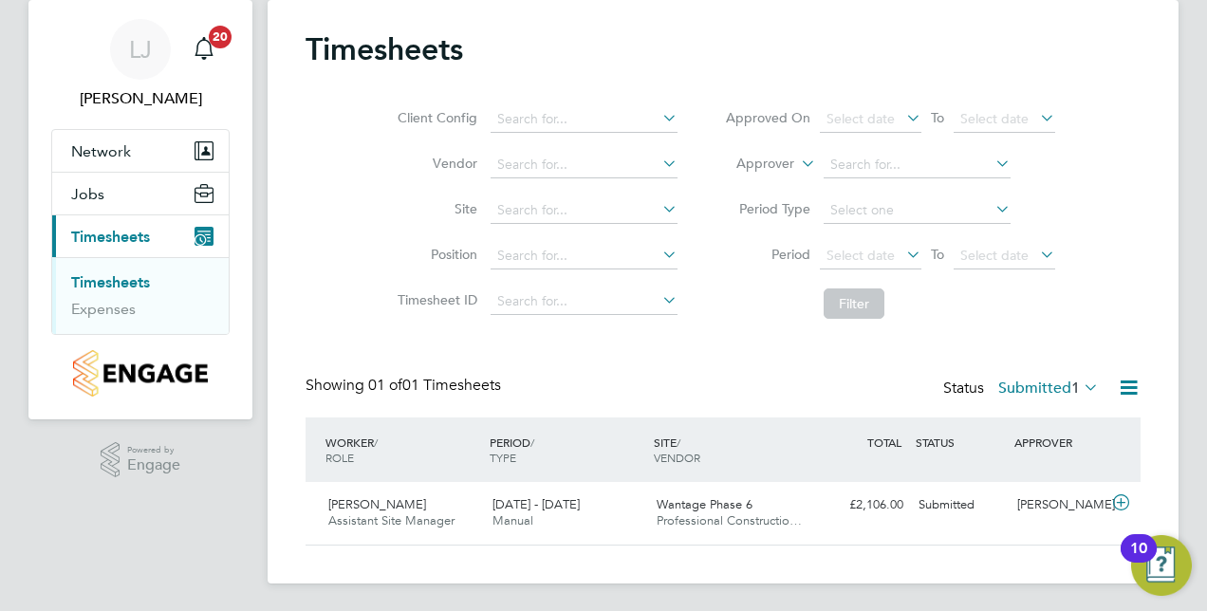
scroll to position [55, 0]
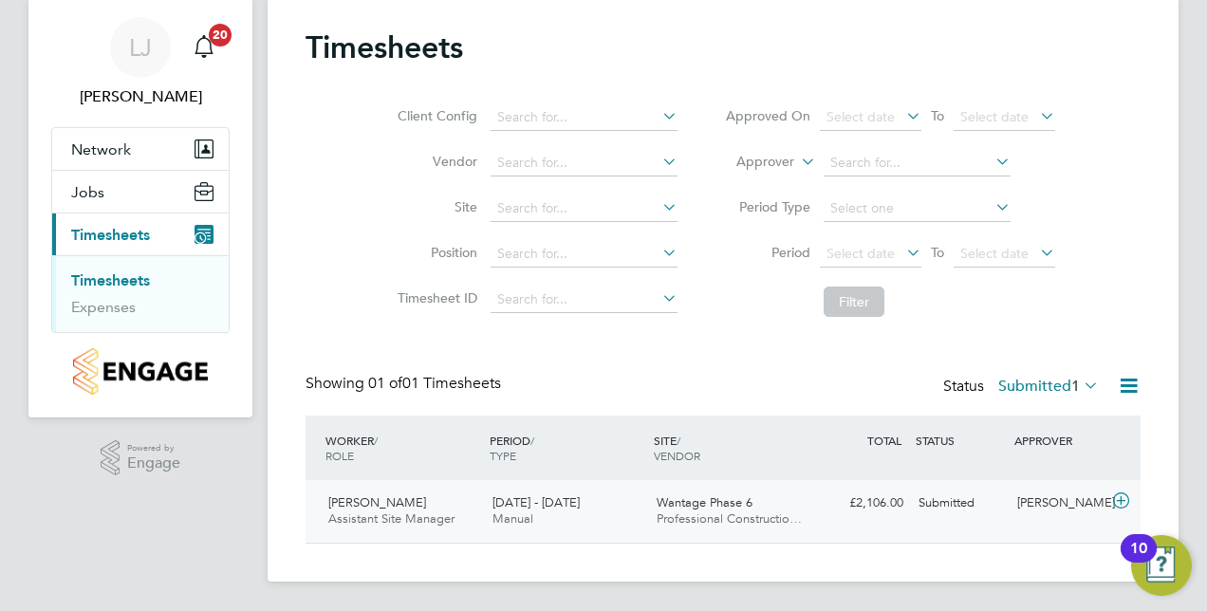
click at [1117, 500] on icon at bounding box center [1122, 501] width 24 height 15
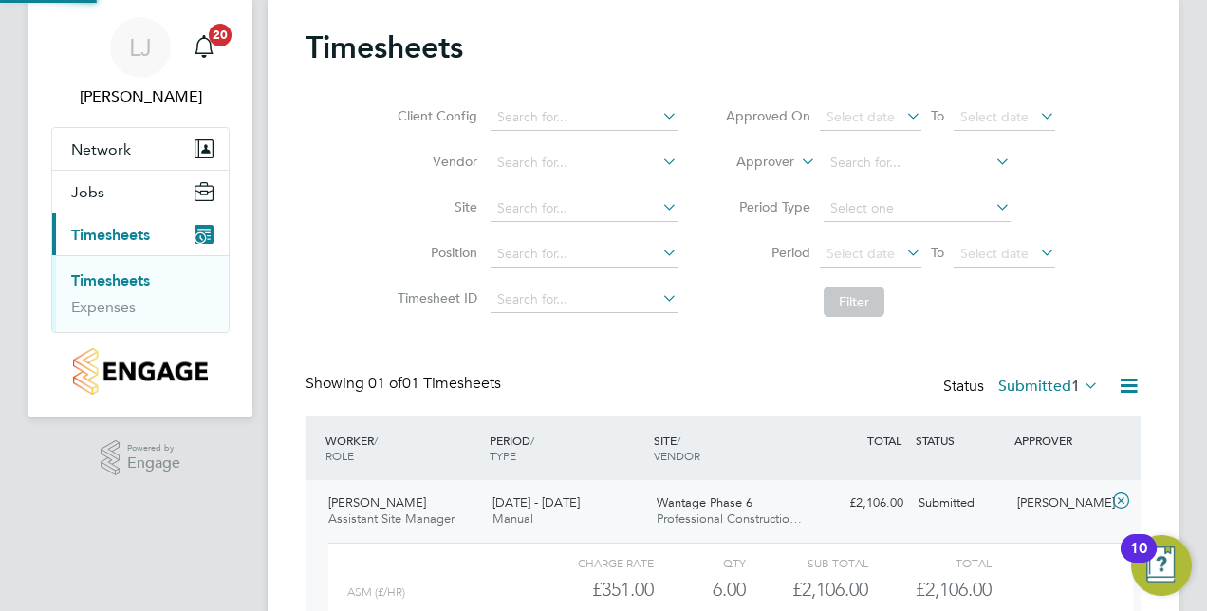
scroll to position [32, 185]
click at [379, 334] on div "Timesheets Client Config Vendor Site Position Timesheet ID Approved On Select d…" at bounding box center [723, 373] width 835 height 690
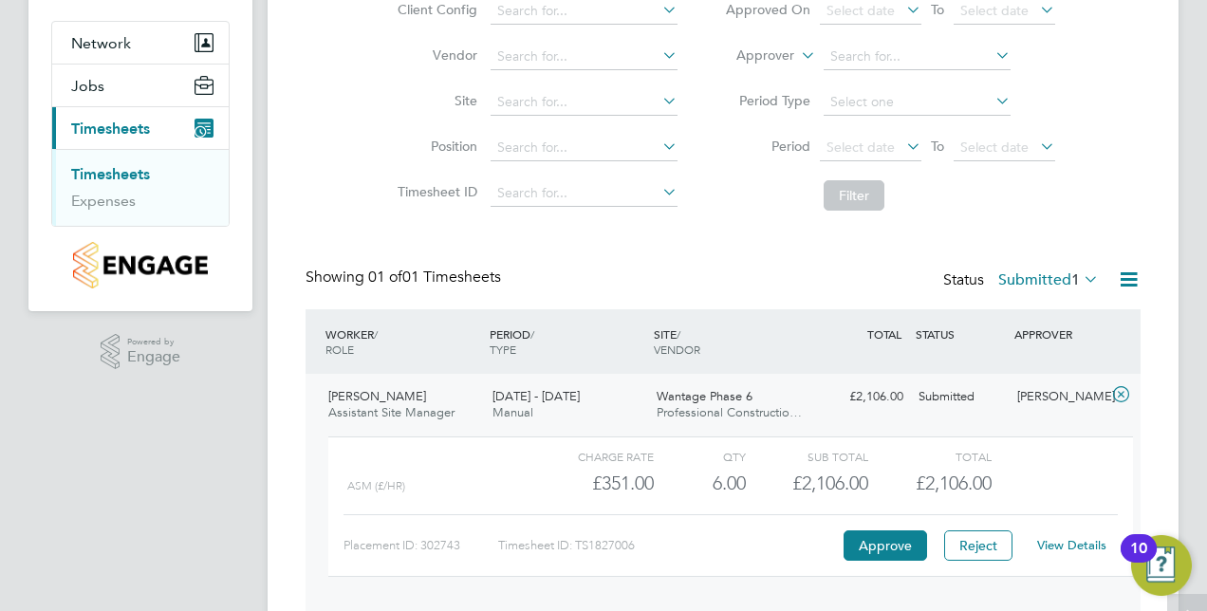
scroll to position [229, 0]
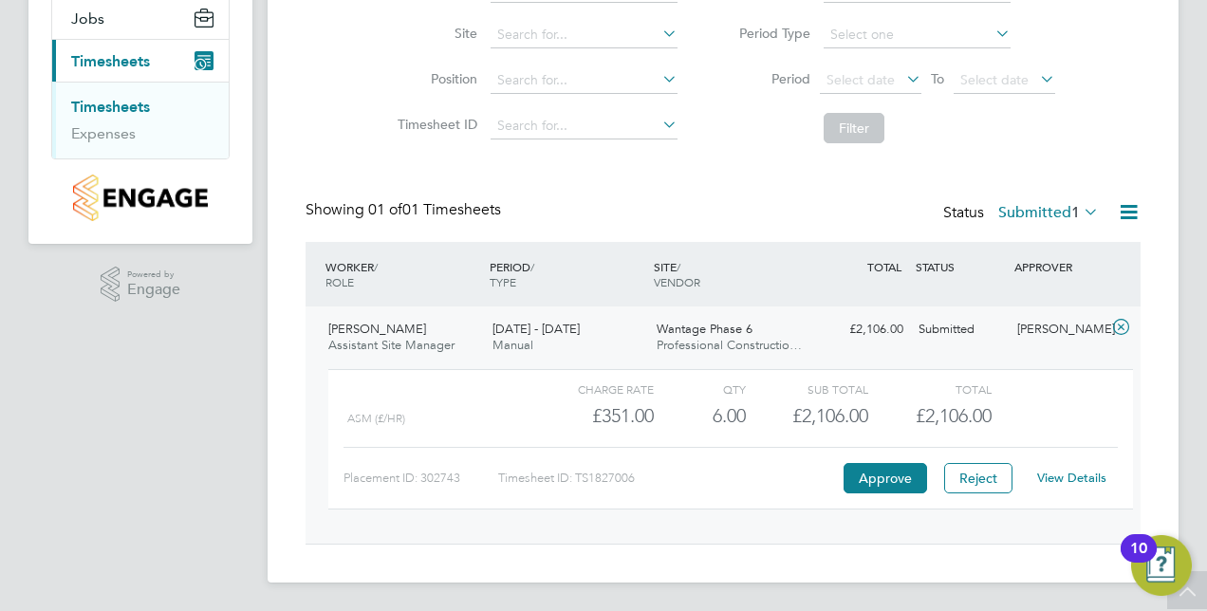
click at [1078, 475] on link "View Details" at bounding box center [1072, 478] width 69 height 16
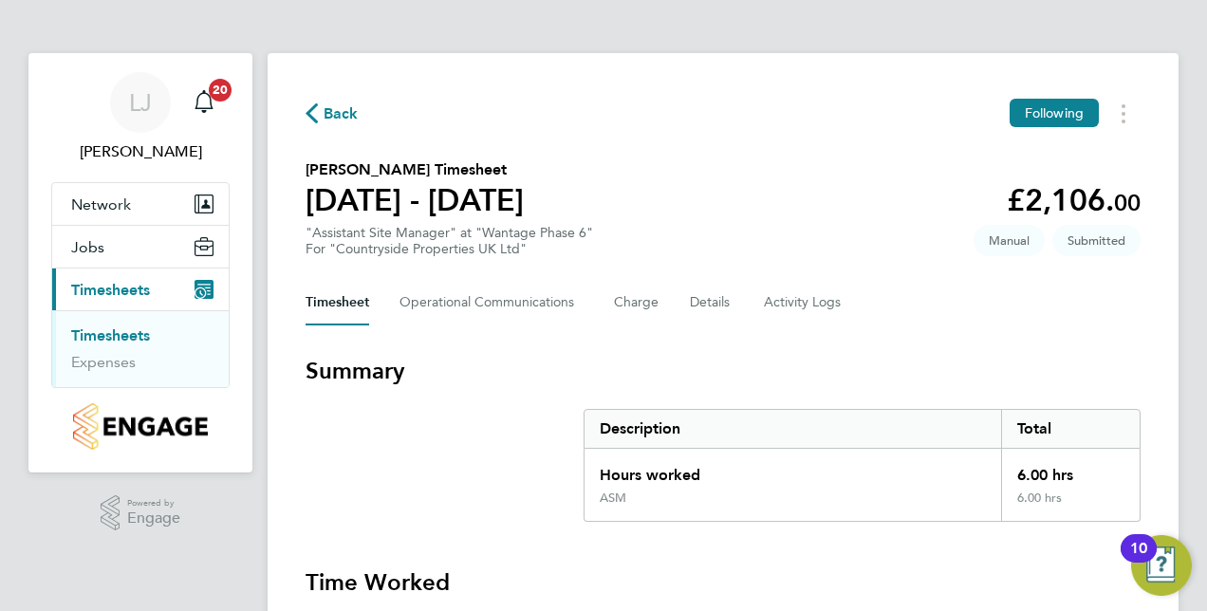
click at [940, 308] on div "Timesheet Operational Communications Charge Details Activity Logs" at bounding box center [723, 303] width 835 height 46
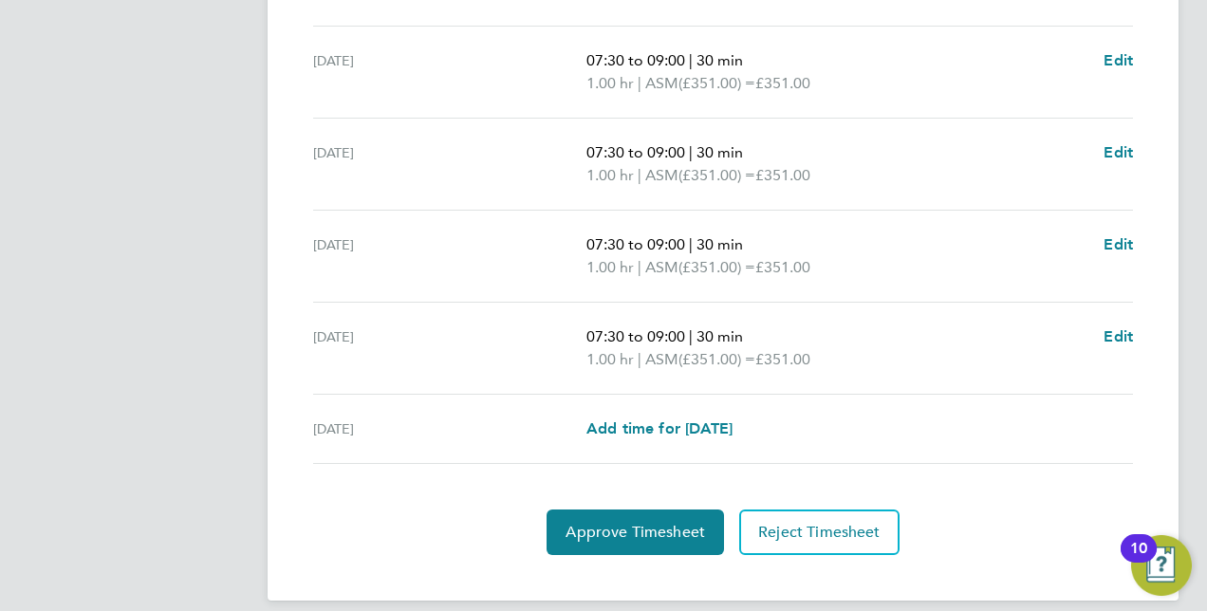
scroll to position [795, 0]
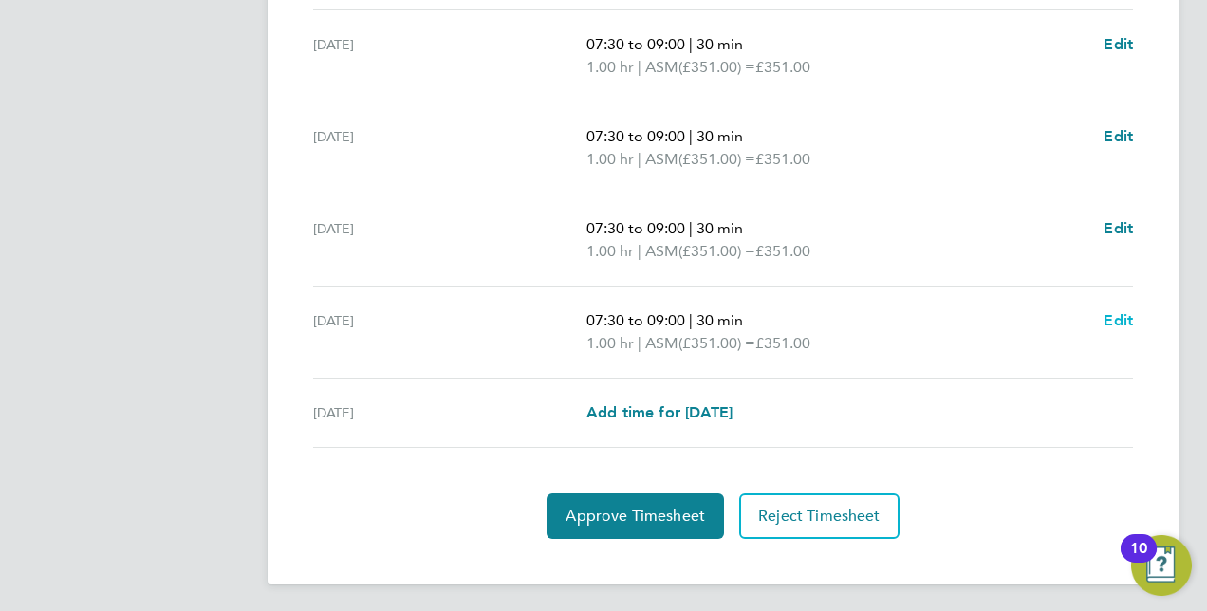
click at [1110, 321] on span "Edit" at bounding box center [1118, 320] width 29 height 18
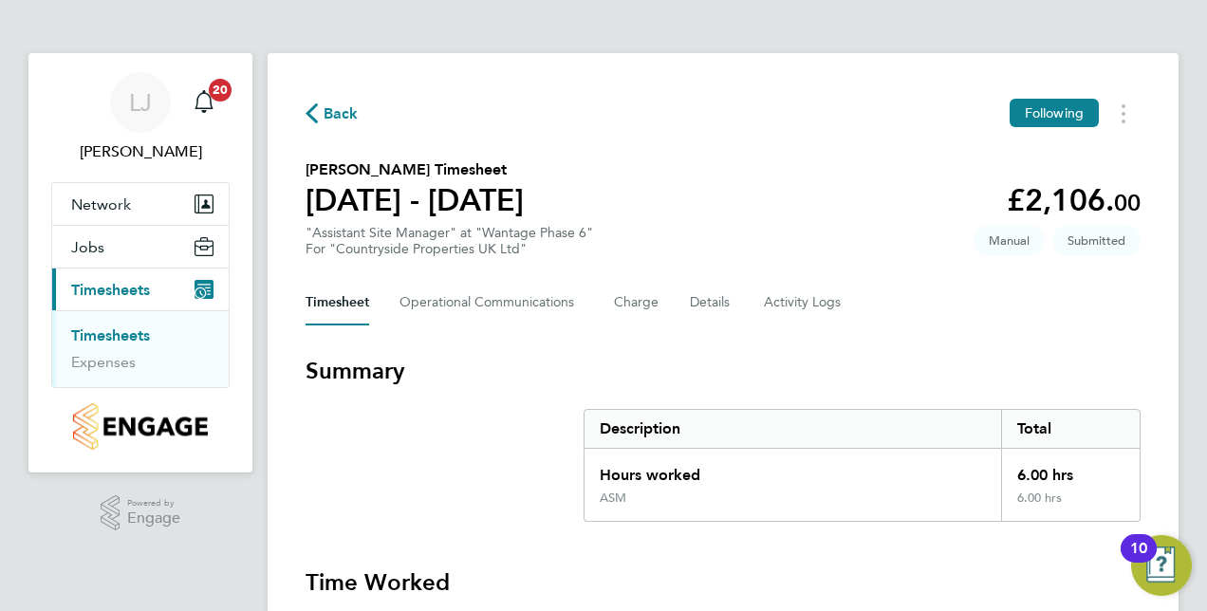
select select "30"
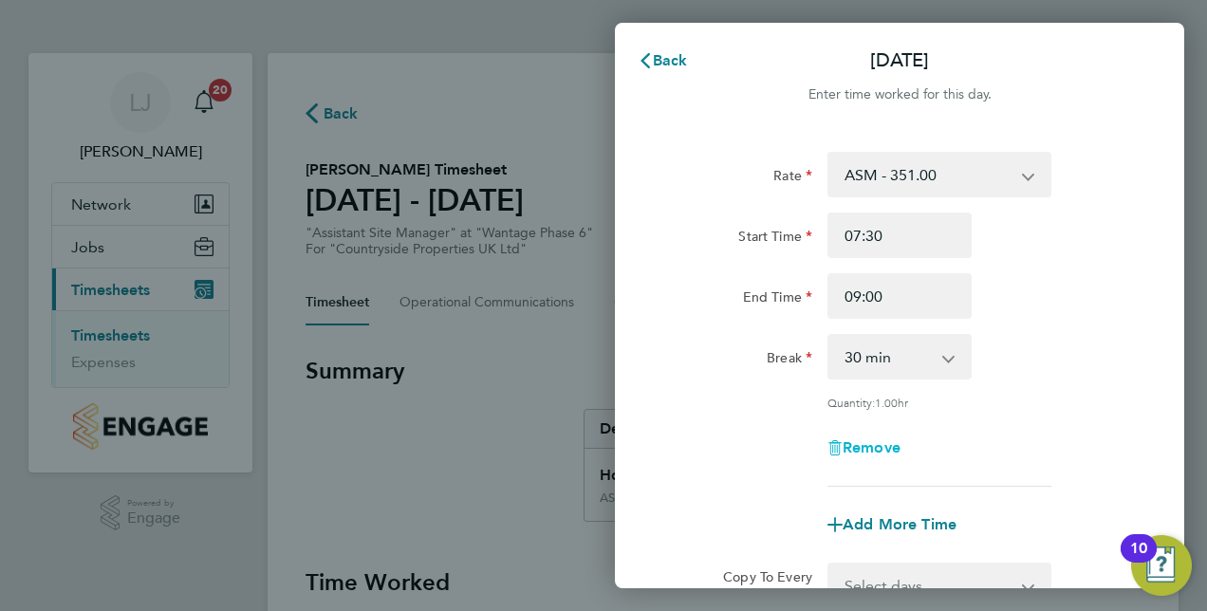
click at [878, 448] on span "Remove" at bounding box center [872, 448] width 58 height 18
select select "null"
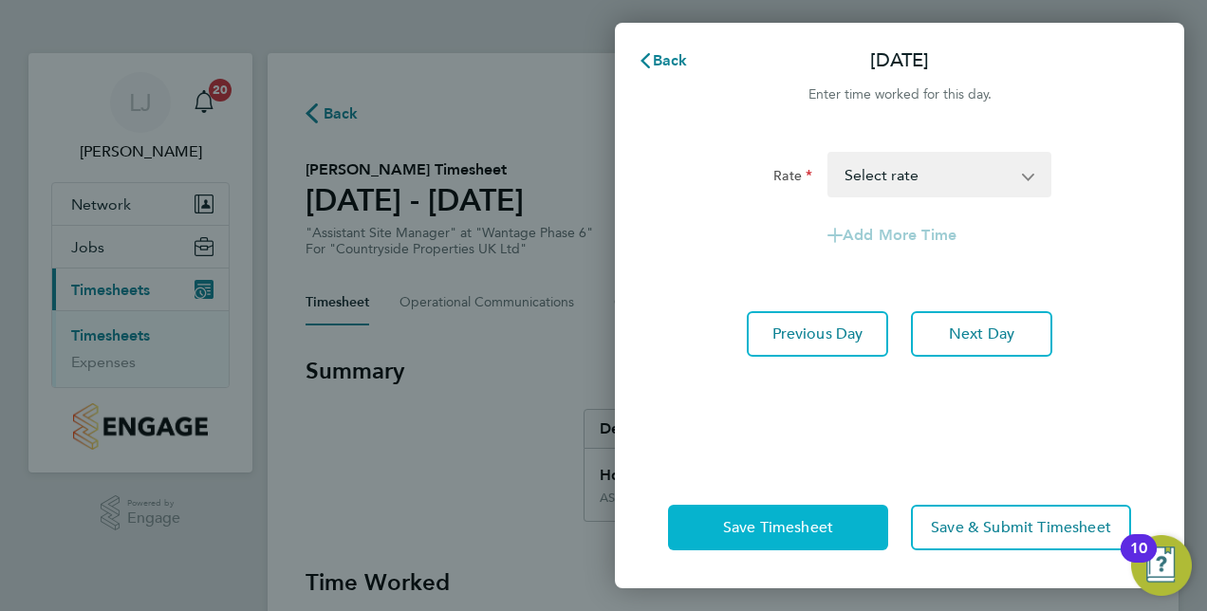
click at [795, 546] on button "Save Timesheet" at bounding box center [778, 528] width 220 height 46
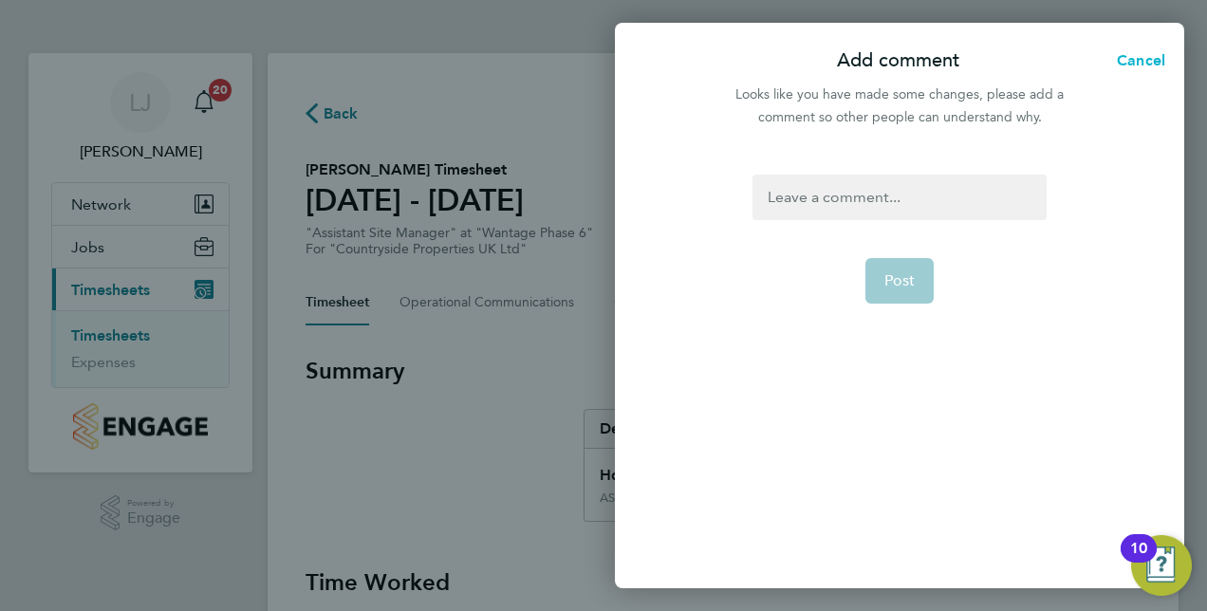
click at [1142, 58] on span "Cancel" at bounding box center [1139, 60] width 54 height 18
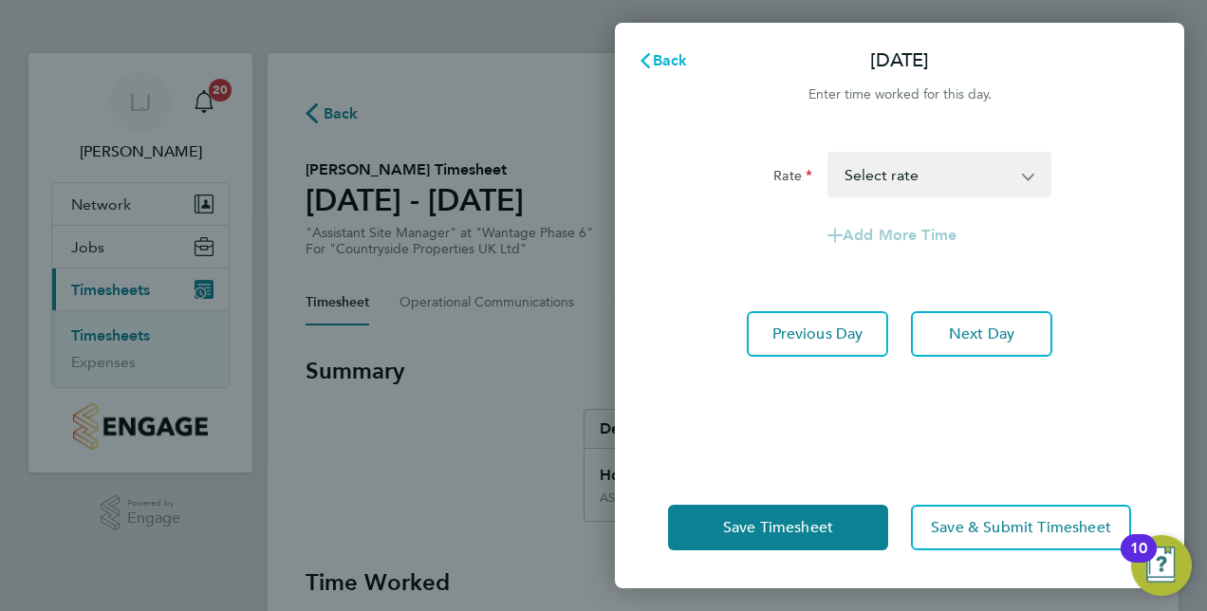
click at [664, 65] on span "Back" at bounding box center [670, 60] width 35 height 18
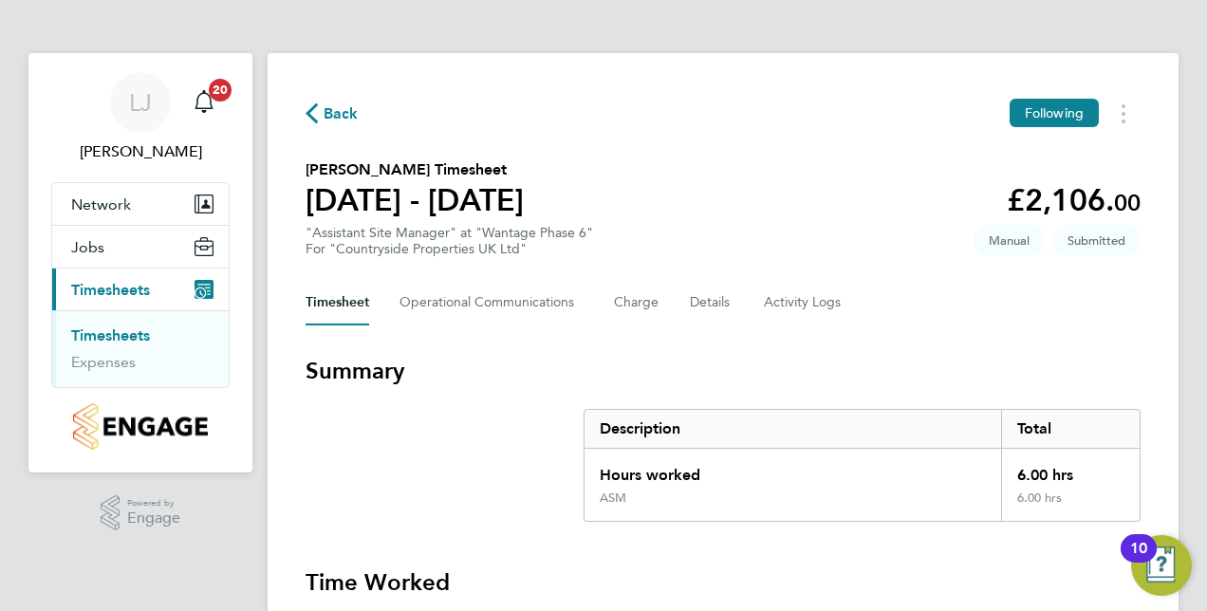
click at [885, 189] on section "[PERSON_NAME] Timesheet [DATE] - [DATE] £2,106. 00 "Assistant Site Manager" at …" at bounding box center [723, 208] width 835 height 99
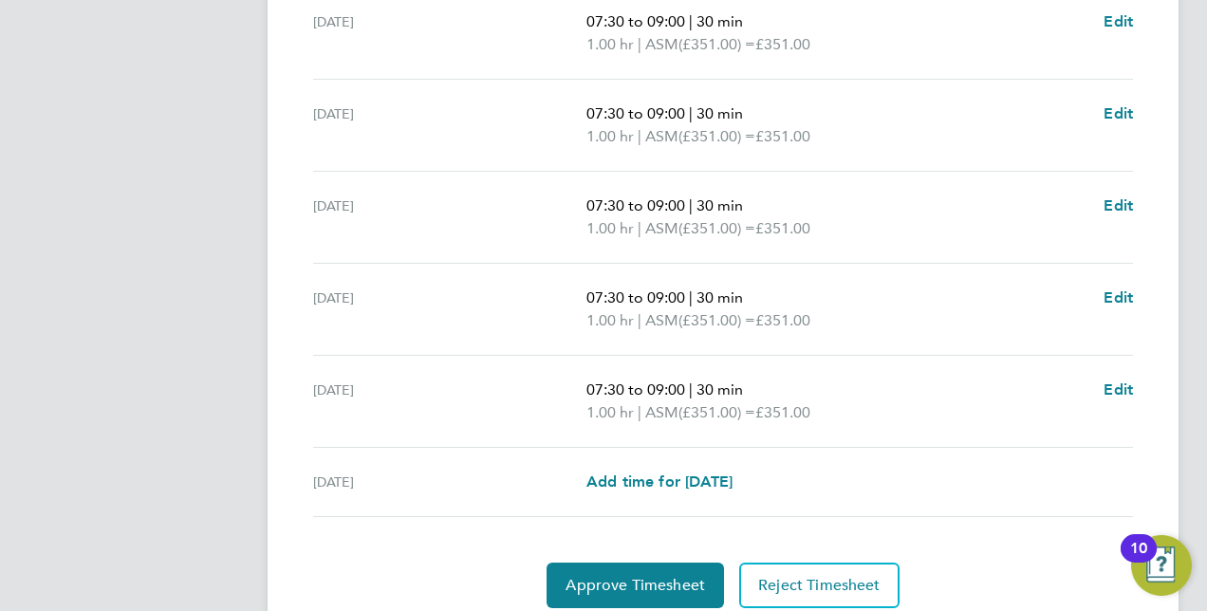
scroll to position [795, 0]
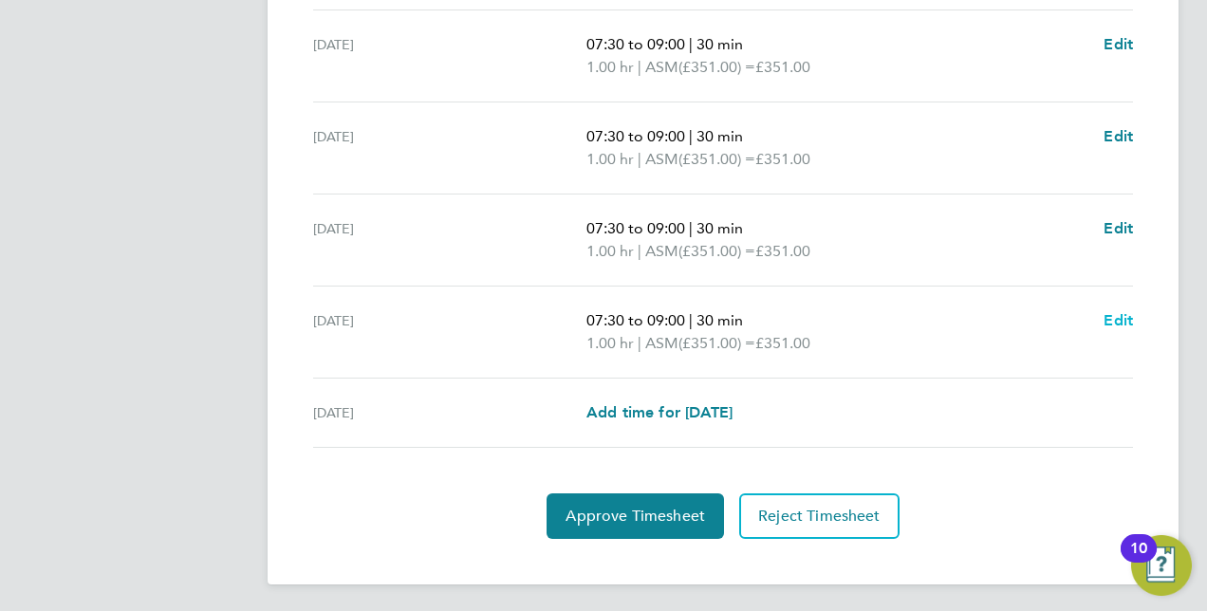
click at [1132, 324] on span "Edit" at bounding box center [1118, 320] width 29 height 18
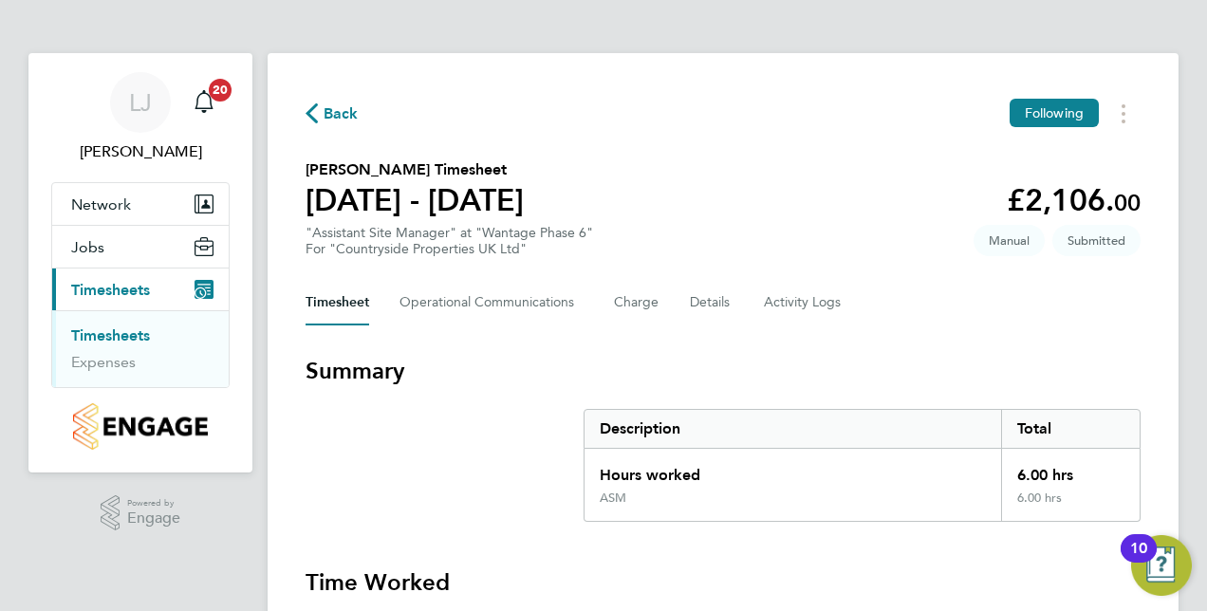
select select "30"
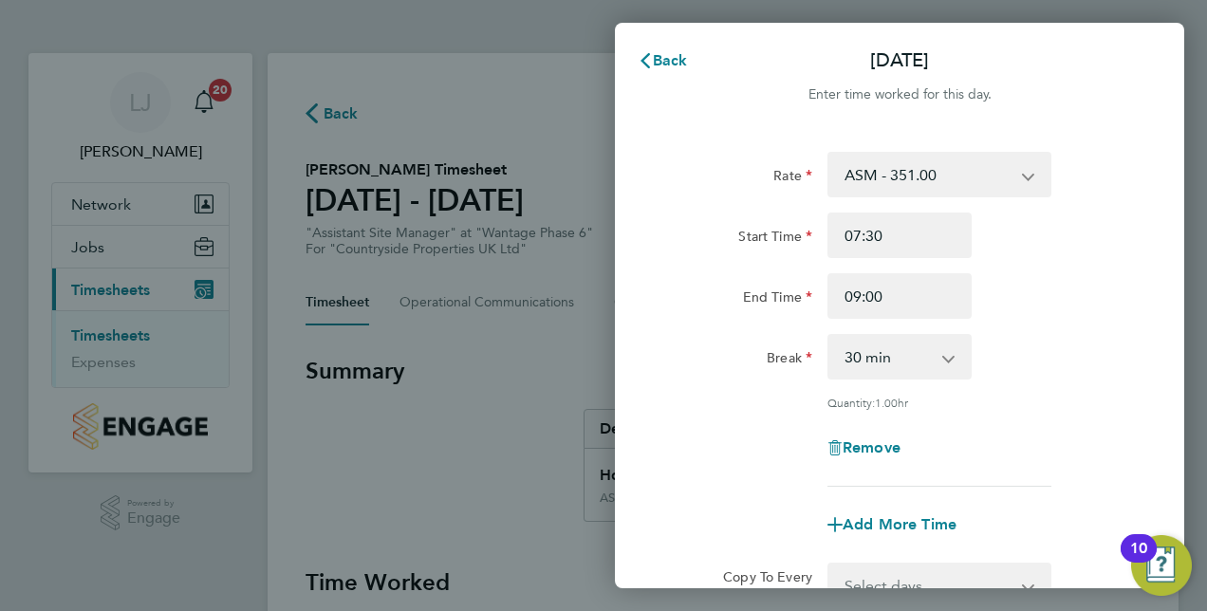
click at [713, 365] on div "Break" at bounding box center [740, 353] width 144 height 38
click at [843, 425] on div "Remove" at bounding box center [899, 448] width 159 height 46
click at [851, 450] on span "Remove" at bounding box center [872, 448] width 58 height 18
select select "null"
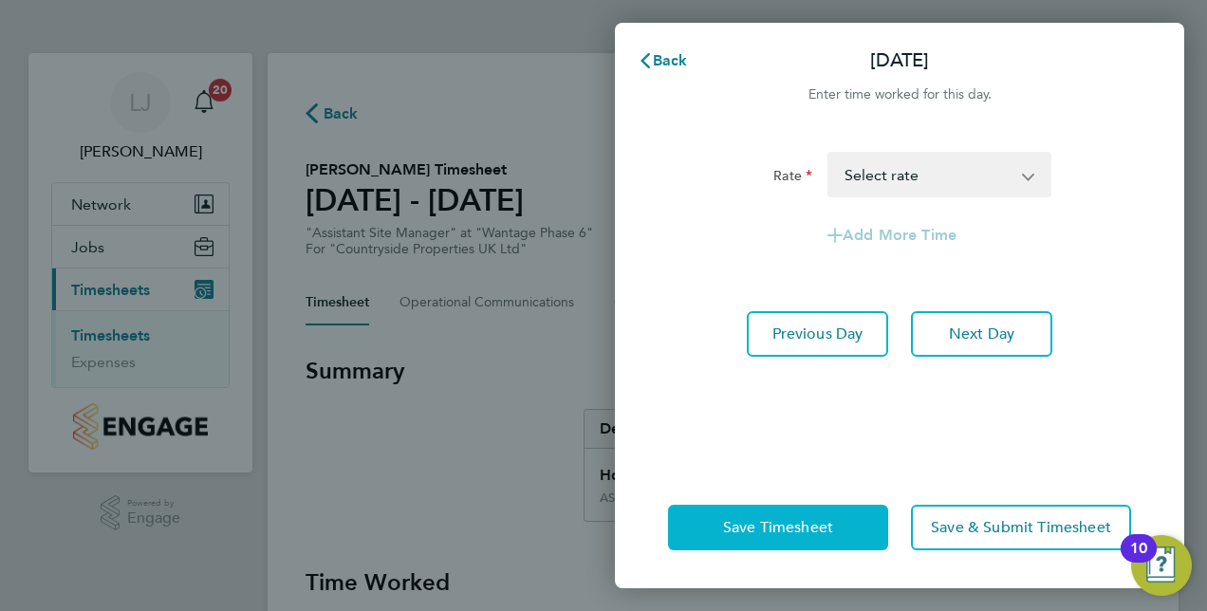
click at [800, 528] on span "Save Timesheet" at bounding box center [778, 527] width 110 height 19
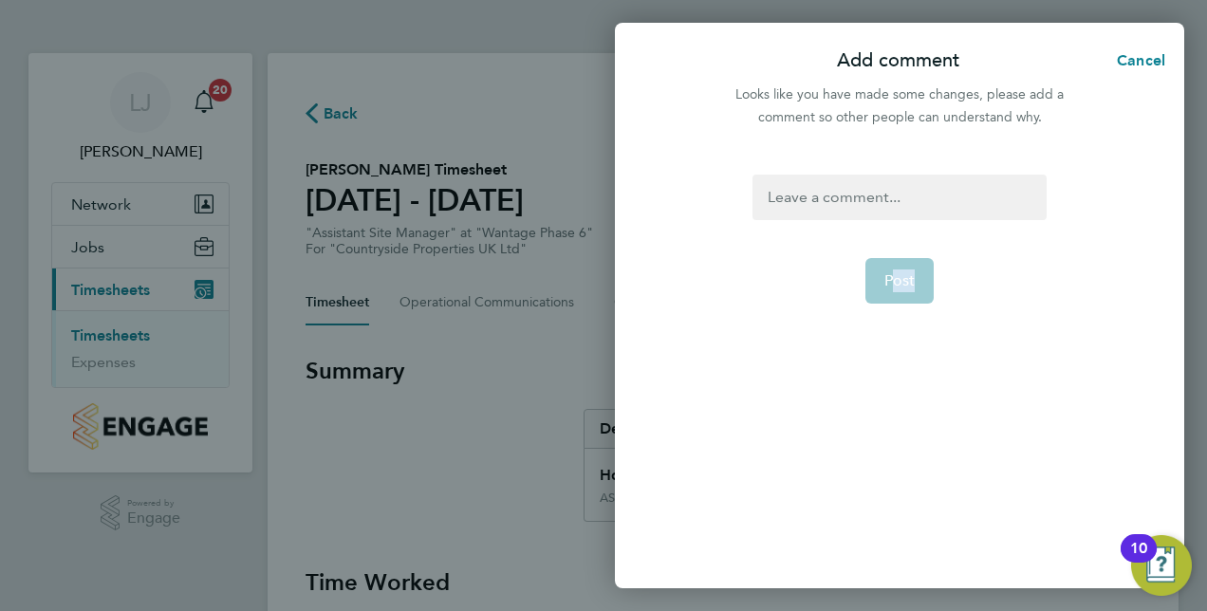
drag, startPoint x: 854, startPoint y: 360, endPoint x: 904, endPoint y: 258, distance: 112.9
click at [904, 258] on form "Post" at bounding box center [899, 305] width 309 height 261
drag, startPoint x: 904, startPoint y: 258, endPoint x: 847, endPoint y: 217, distance: 70.1
click at [847, 217] on div at bounding box center [899, 198] width 293 height 46
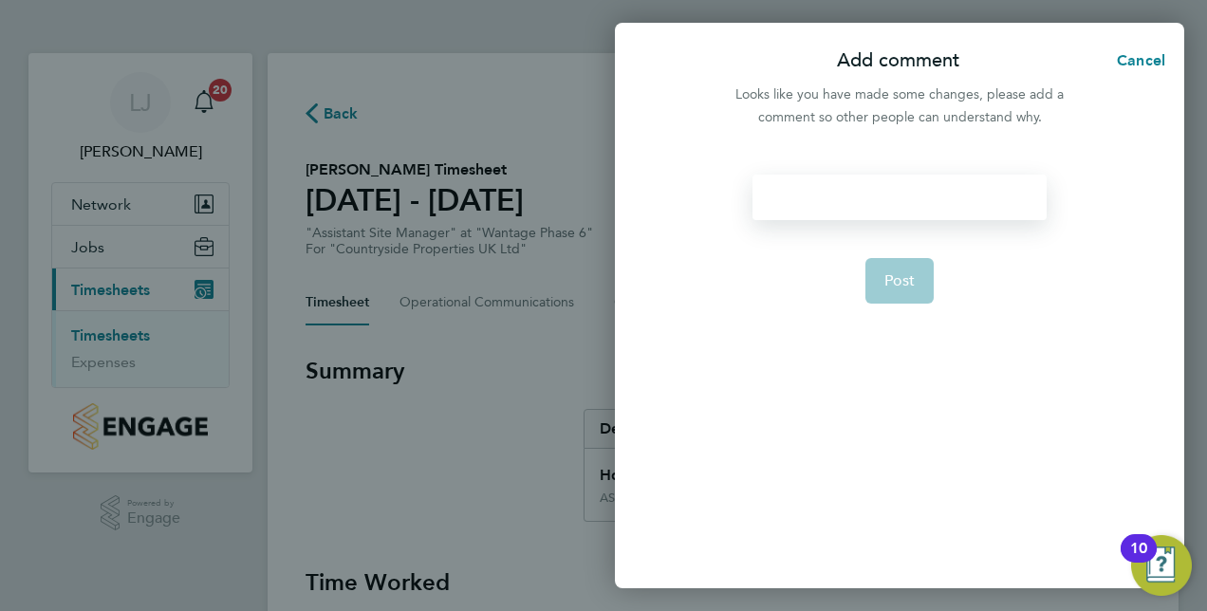
click at [879, 247] on form "Post" at bounding box center [899, 305] width 309 height 261
click at [801, 194] on div at bounding box center [899, 198] width 293 height 46
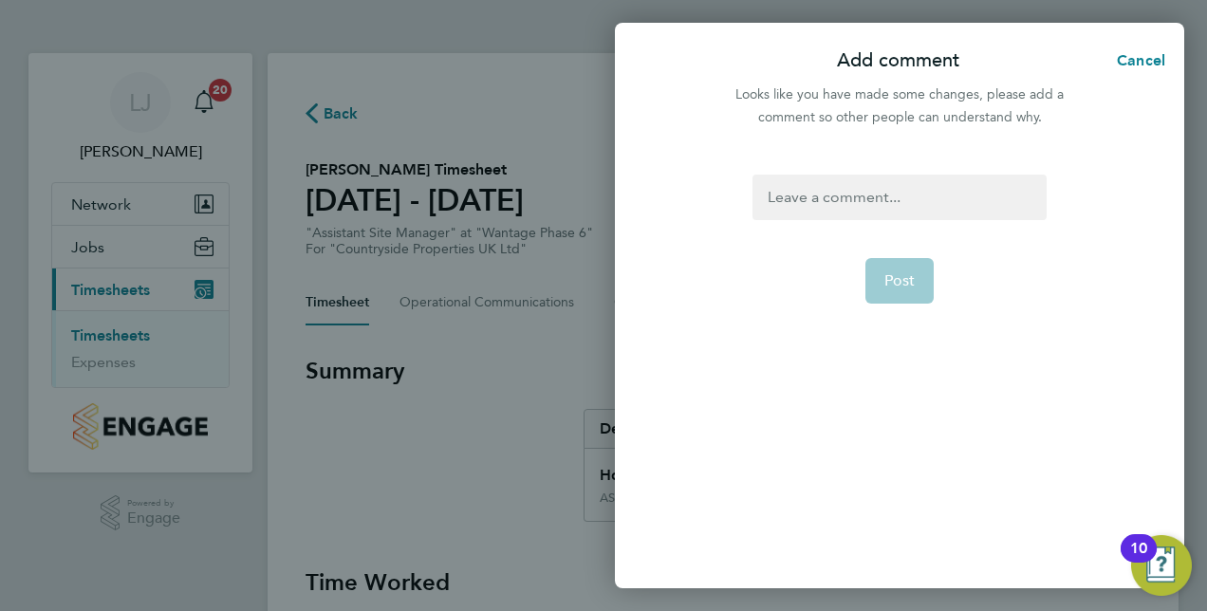
click at [773, 233] on form "Post" at bounding box center [899, 305] width 309 height 261
click at [792, 351] on form "Post" at bounding box center [899, 305] width 309 height 261
click at [1149, 65] on span "Cancel" at bounding box center [1139, 60] width 54 height 18
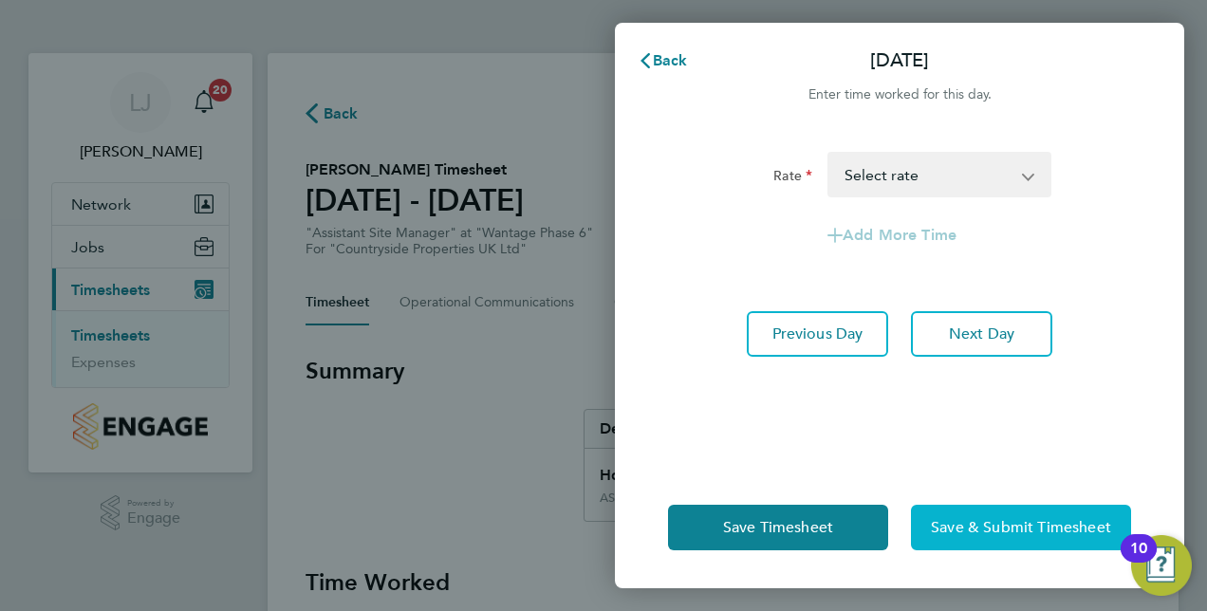
click at [1004, 513] on button "Save & Submit Timesheet" at bounding box center [1021, 528] width 220 height 46
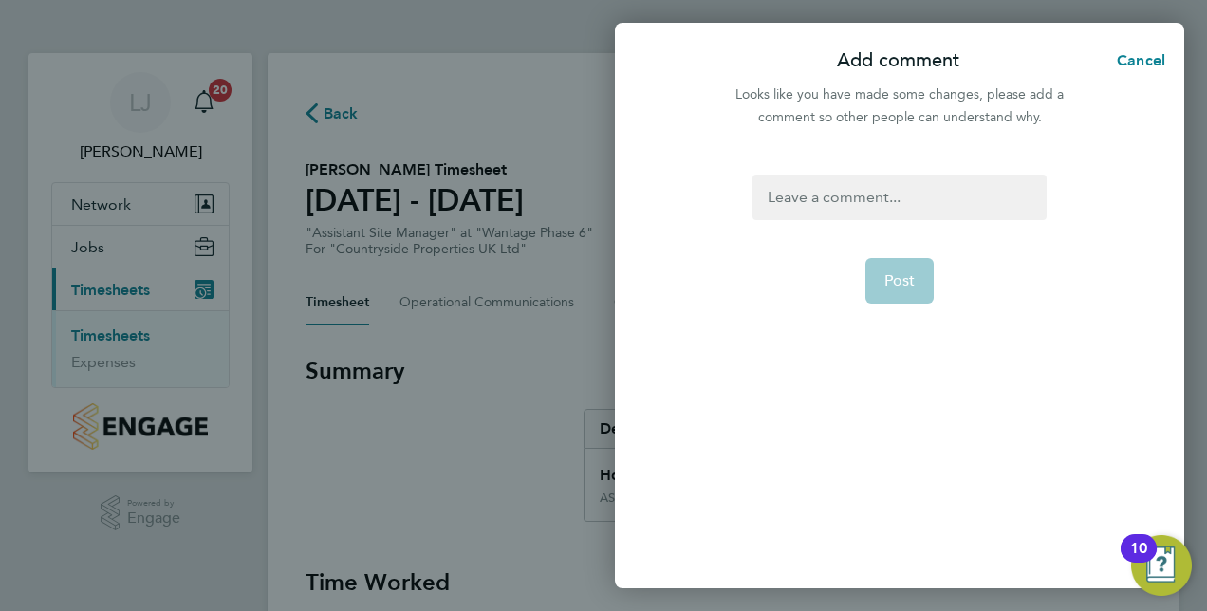
click at [925, 292] on app-form-button "Post" at bounding box center [900, 281] width 69 height 46
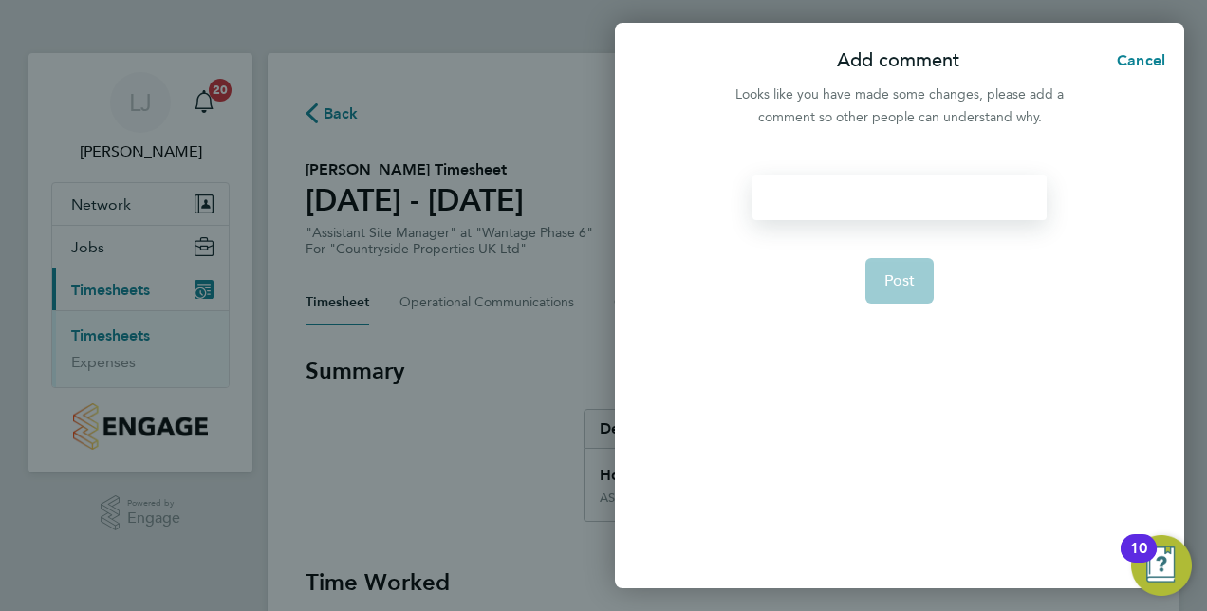
click at [852, 209] on div at bounding box center [899, 198] width 293 height 46
click at [795, 197] on div "didnt work [DATE]." at bounding box center [899, 198] width 293 height 46
click at [799, 196] on div "didnt work [DATE]." at bounding box center [899, 198] width 293 height 46
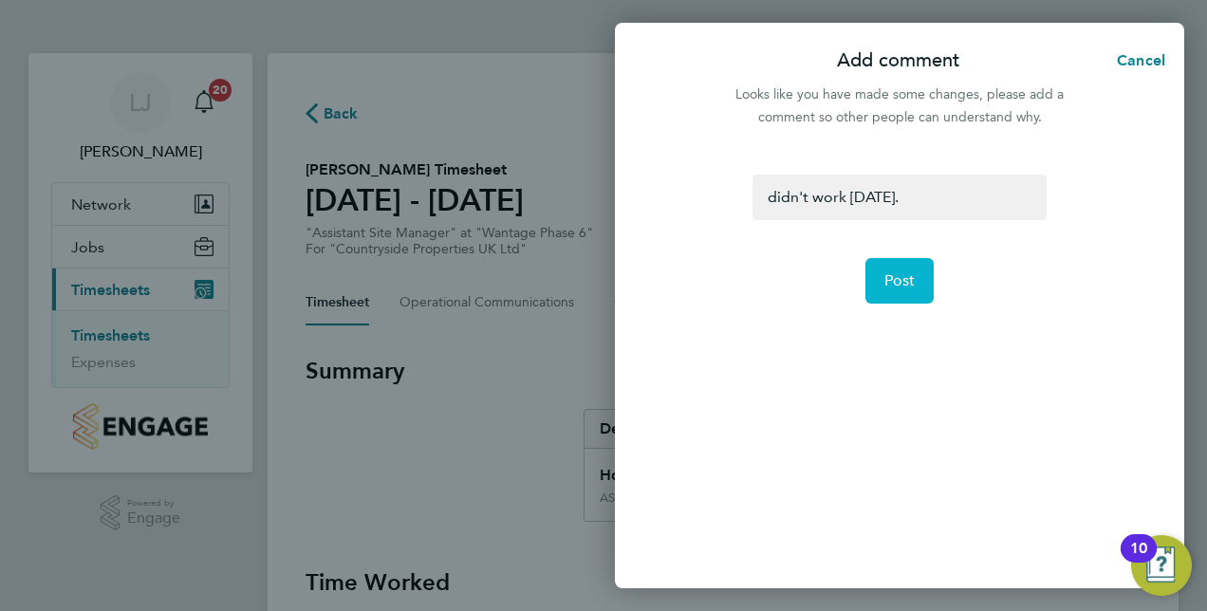
click at [913, 280] on span "Post" at bounding box center [900, 280] width 31 height 19
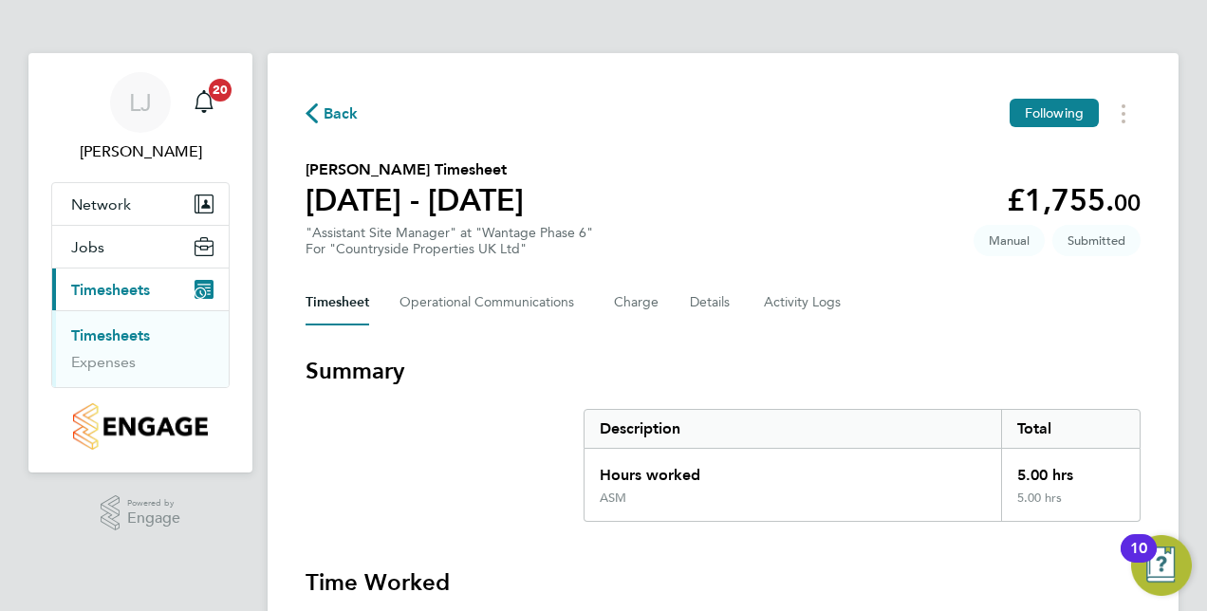
click at [874, 196] on section "[PERSON_NAME] Timesheet [DATE] - [DATE] £1,755. 00 "Assistant Site Manager" at …" at bounding box center [723, 208] width 835 height 99
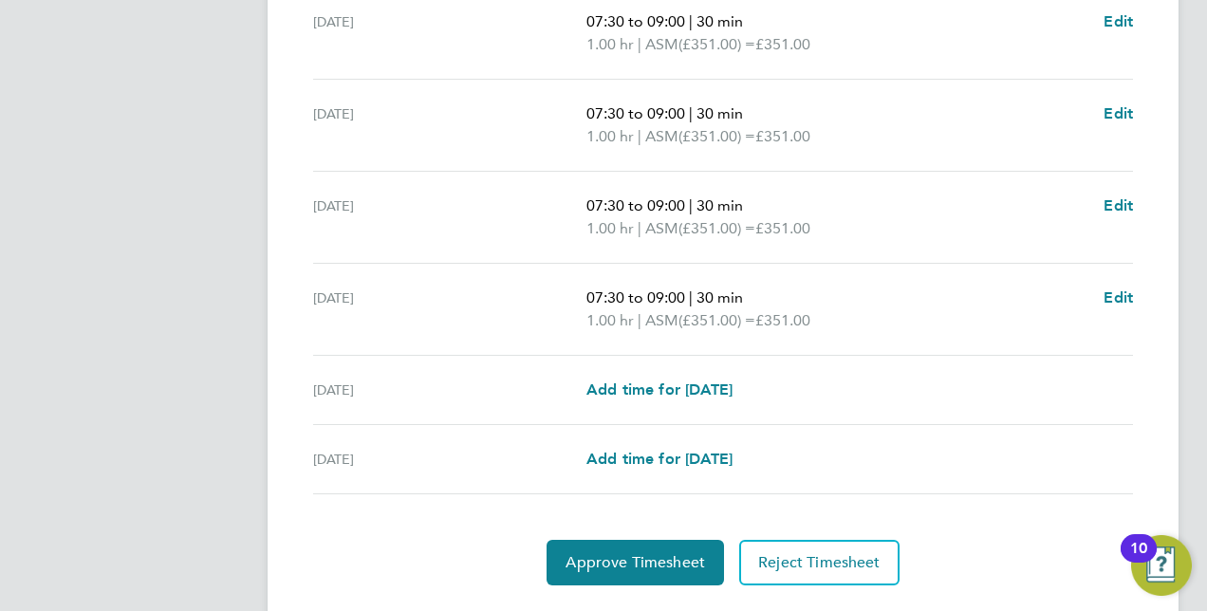
scroll to position [772, 0]
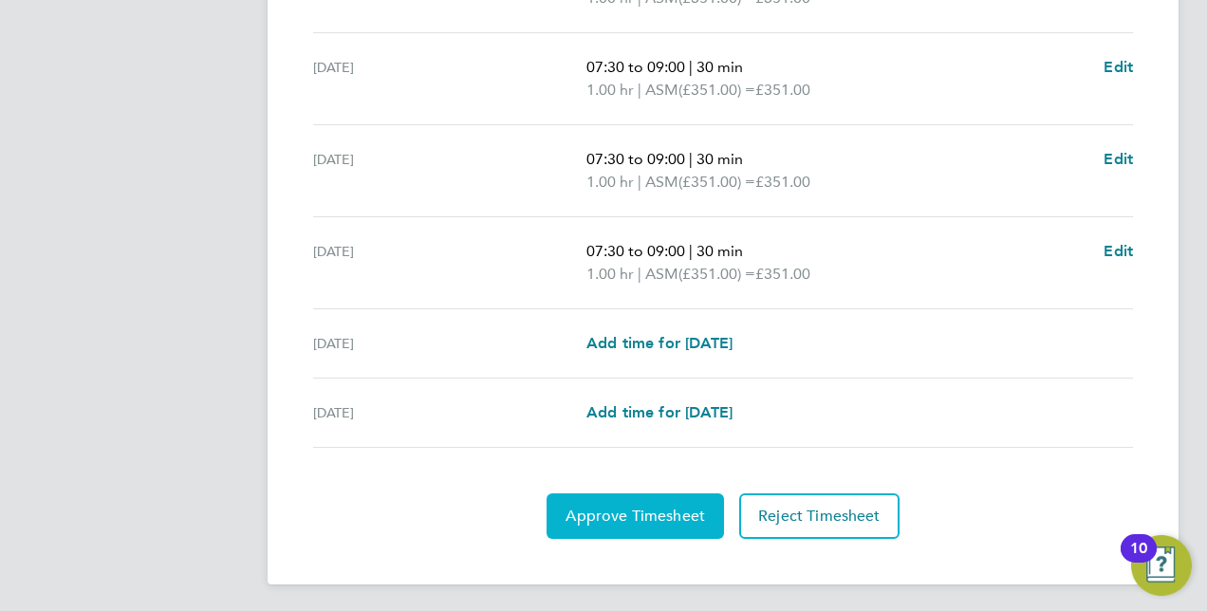
click at [641, 497] on button "Approve Timesheet" at bounding box center [636, 517] width 178 height 46
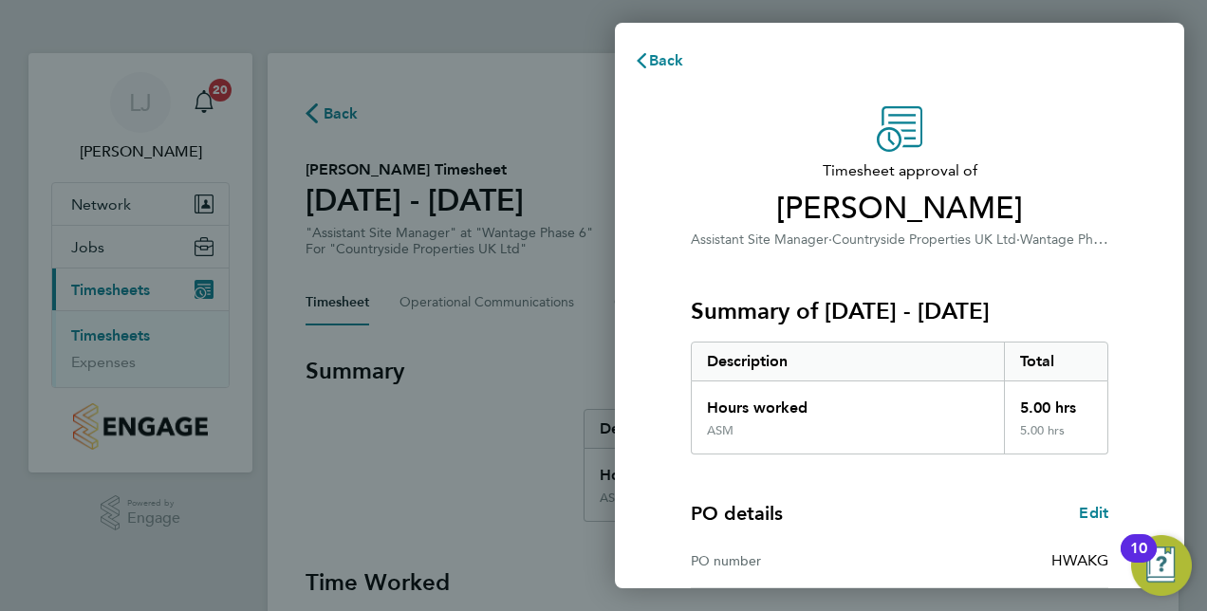
click at [651, 180] on div "Timesheet approval of [PERSON_NAME] Assistant Site Manager · Countryside Proper…" at bounding box center [900, 485] width 570 height 803
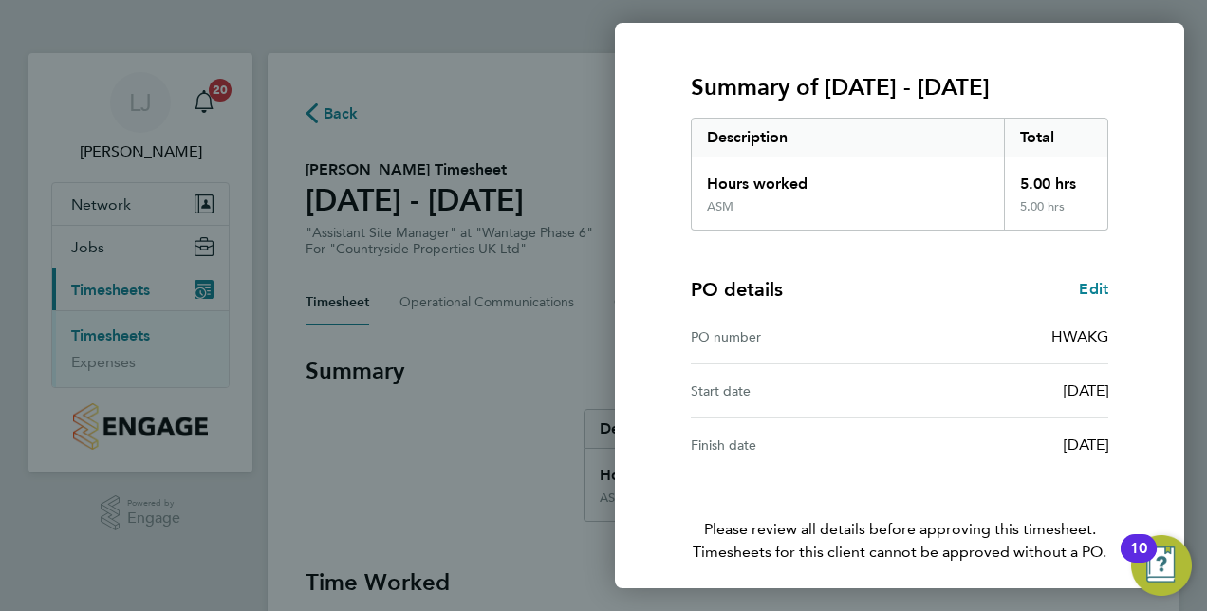
scroll to position [296, 0]
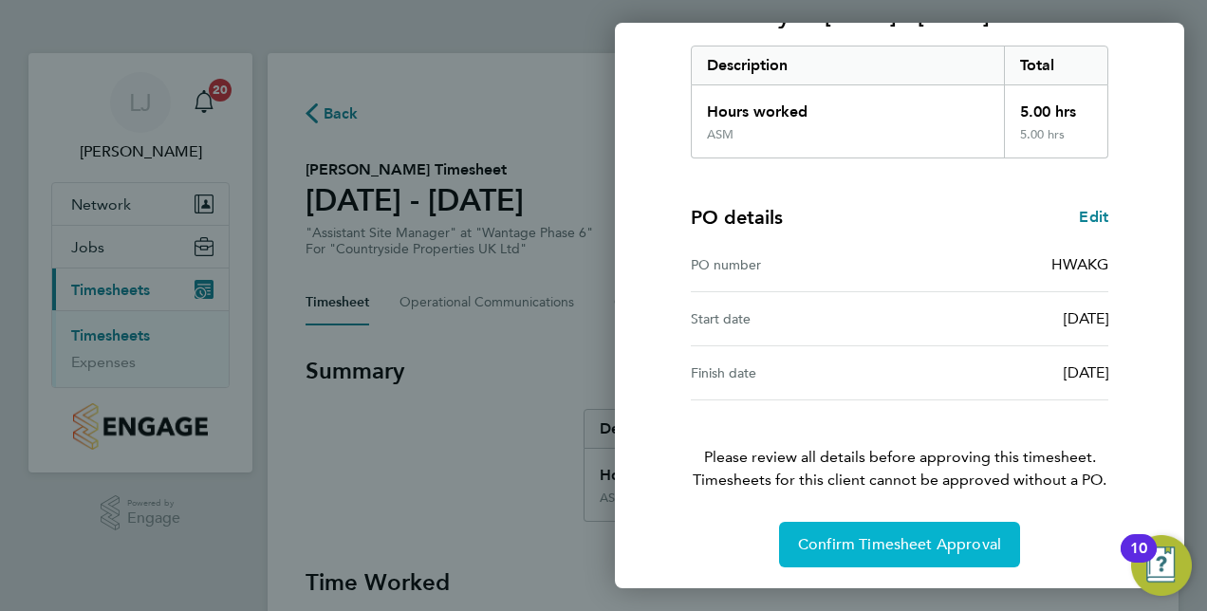
click at [886, 537] on span "Confirm Timesheet Approval" at bounding box center [899, 544] width 203 height 19
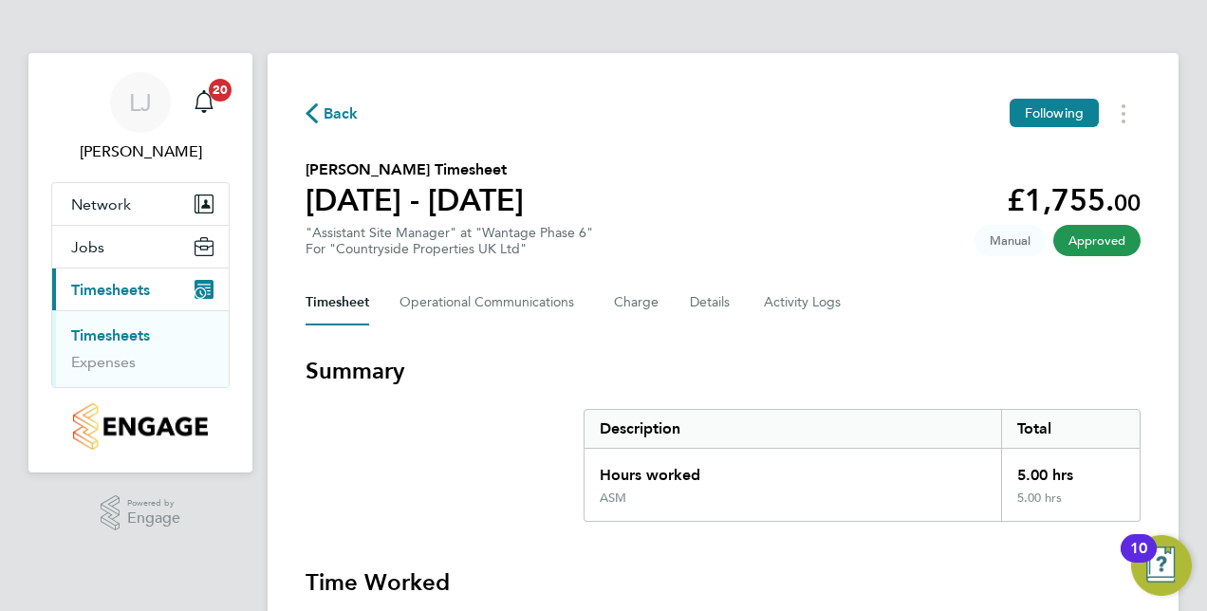
click at [113, 327] on link "Timesheets" at bounding box center [110, 336] width 79 height 18
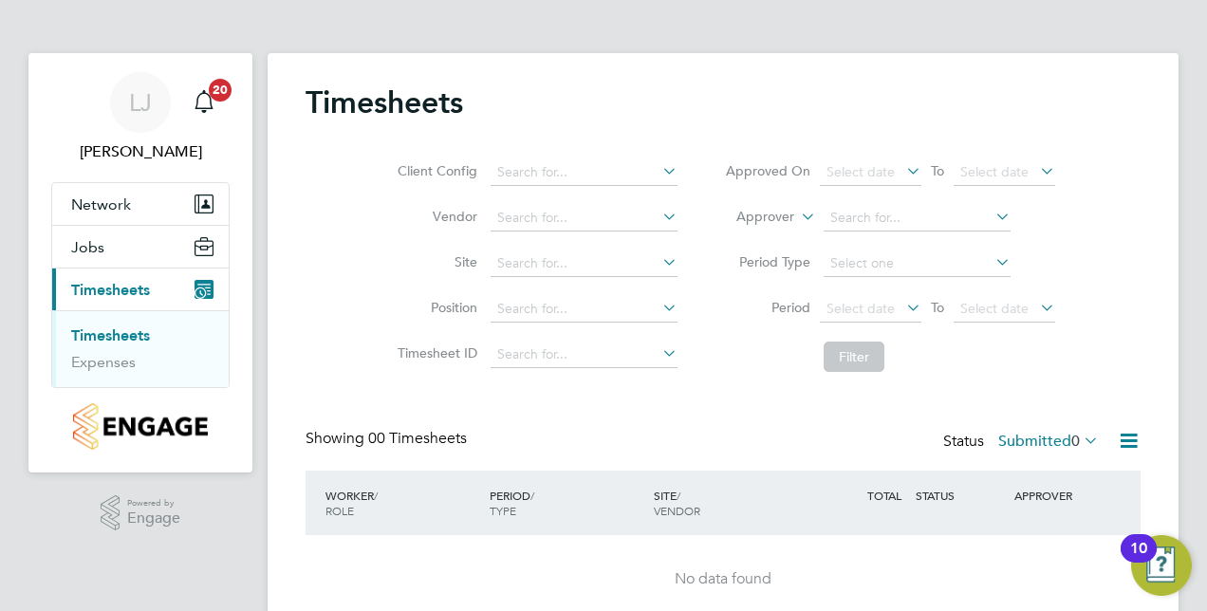
click at [353, 213] on div "Client Config Vendor Site Position Timesheet ID Approved On Select date To Sele…" at bounding box center [723, 260] width 835 height 241
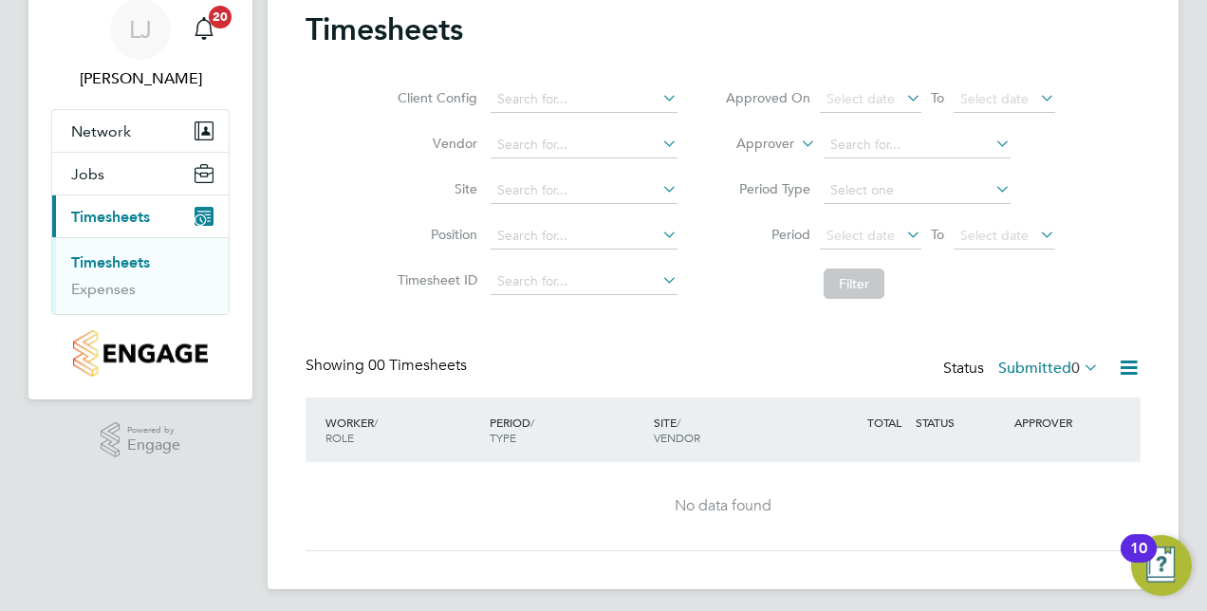
scroll to position [80, 0]
